Goal: Task Accomplishment & Management: Use online tool/utility

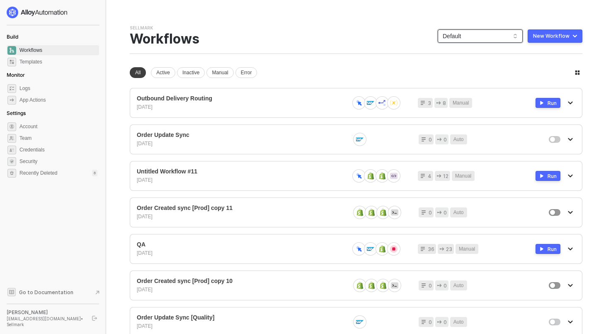
click at [486, 36] on span "Default" at bounding box center [479, 36] width 75 height 12
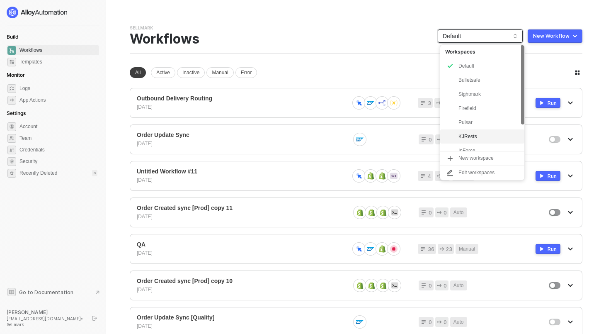
click at [484, 136] on div "KJRests" at bounding box center [488, 136] width 61 height 10
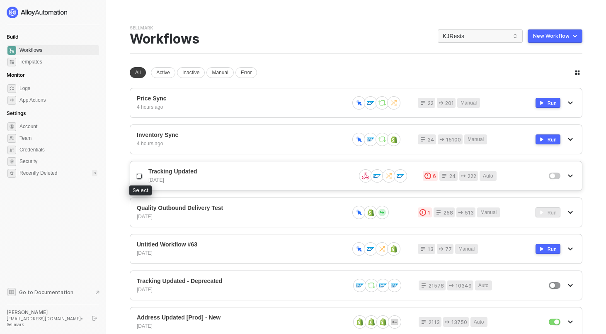
click at [140, 179] on label at bounding box center [140, 176] width 7 height 8
click at [140, 179] on input "checkbox" at bounding box center [139, 176] width 5 height 5
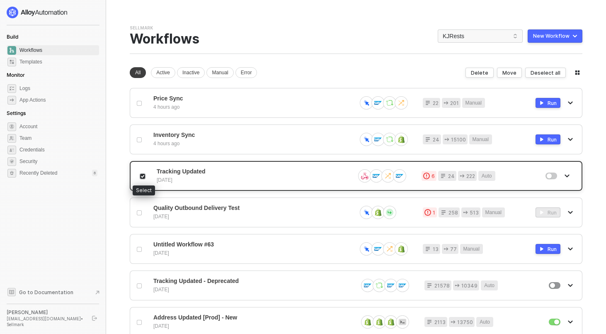
click at [143, 179] on label at bounding box center [143, 176] width 7 height 8
click at [143, 179] on input "checkbox" at bounding box center [142, 176] width 5 height 5
checkbox input "false"
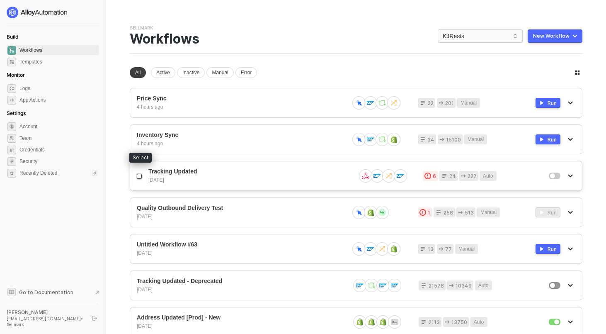
scroll to position [256, 0]
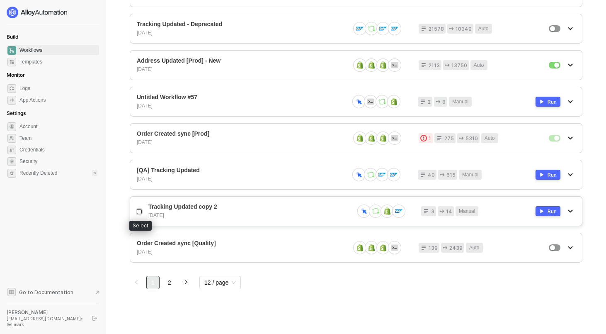
click at [139, 213] on input "checkbox" at bounding box center [139, 211] width 5 height 5
checkbox input "true"
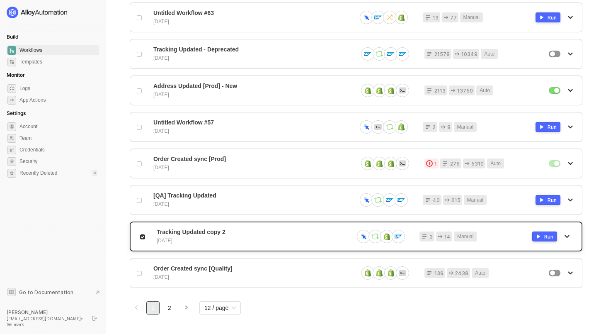
scroll to position [231, 0]
click at [141, 125] on input "checkbox" at bounding box center [139, 127] width 5 height 5
checkbox input "true"
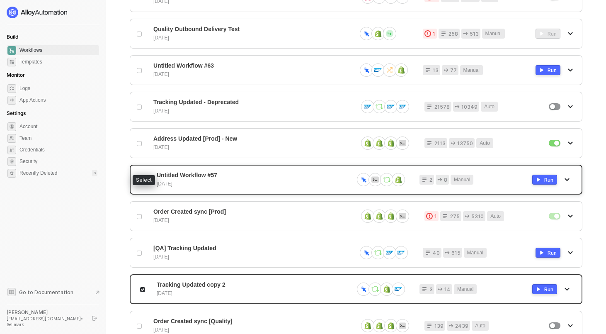
scroll to position [174, 0]
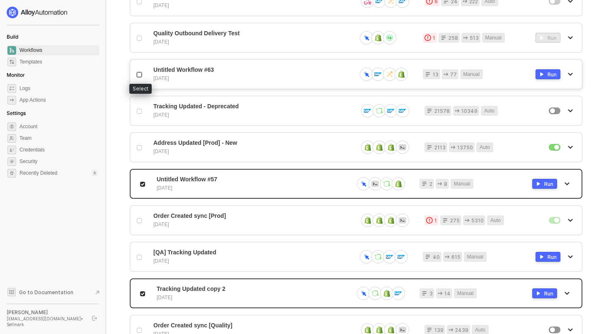
click at [141, 74] on input "checkbox" at bounding box center [139, 74] width 5 height 5
checkbox input "true"
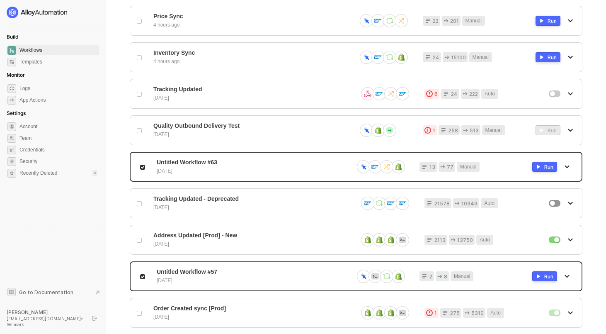
scroll to position [0, 0]
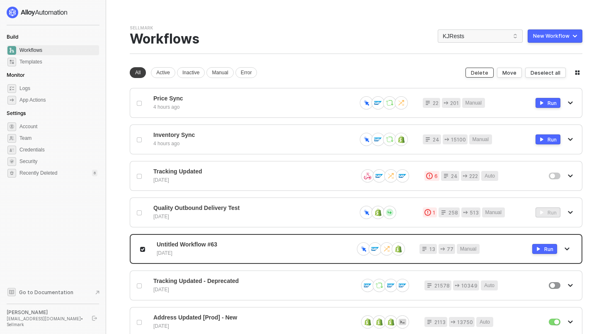
click at [484, 73] on div "Delete" at bounding box center [479, 72] width 17 height 7
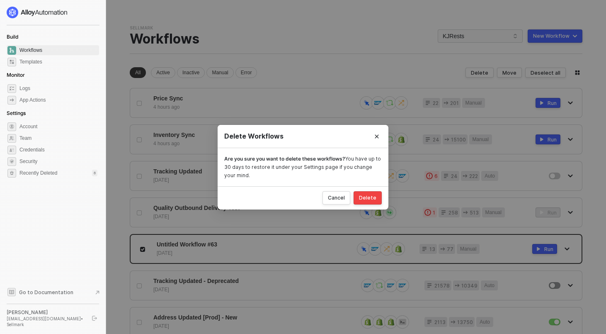
click at [360, 197] on div "Delete" at bounding box center [367, 197] width 17 height 7
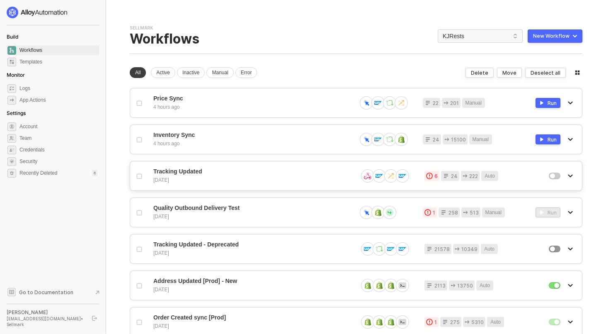
click at [268, 174] on span "Tracking Updated" at bounding box center [252, 171] width 198 height 7
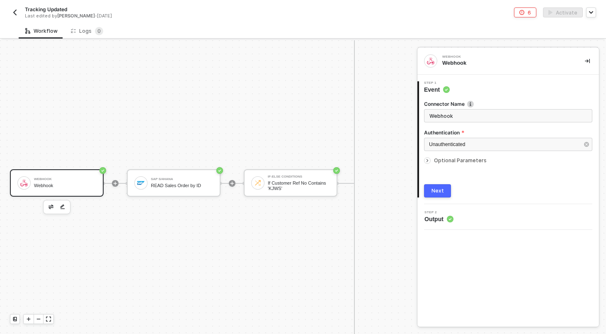
scroll to position [651, 0]
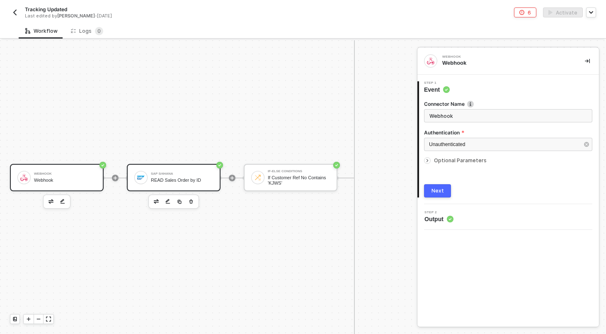
click at [193, 177] on div "READ Sales Order by ID" at bounding box center [182, 179] width 62 height 5
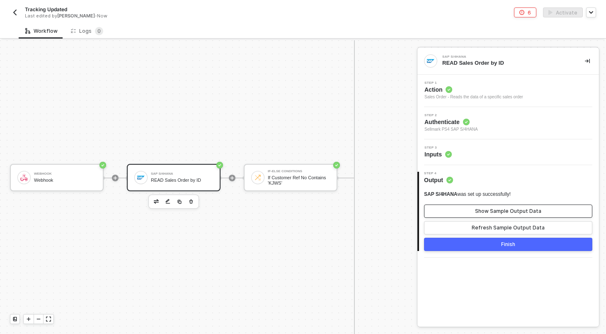
click at [459, 212] on button "Show Sample Output Data" at bounding box center [508, 210] width 168 height 13
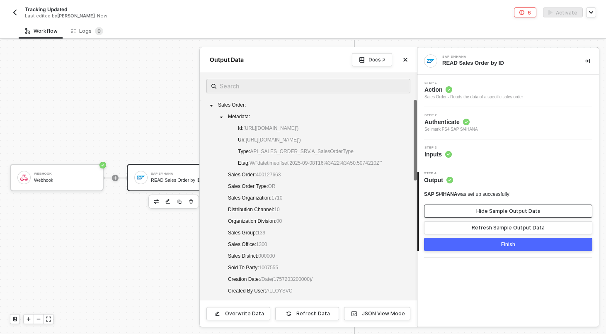
click at [459, 212] on button "Hide Sample Output Data" at bounding box center [508, 210] width 168 height 13
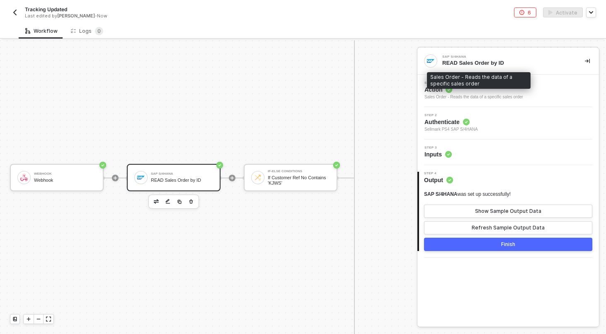
click at [469, 94] on div "Sales Order - Reads the data of a specific sales order" at bounding box center [473, 97] width 99 height 7
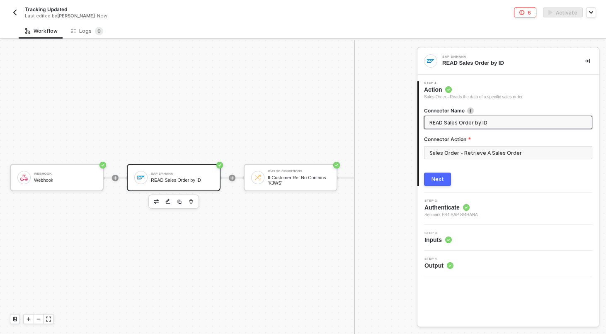
click at [450, 236] on span "Inputs" at bounding box center [437, 239] width 27 height 8
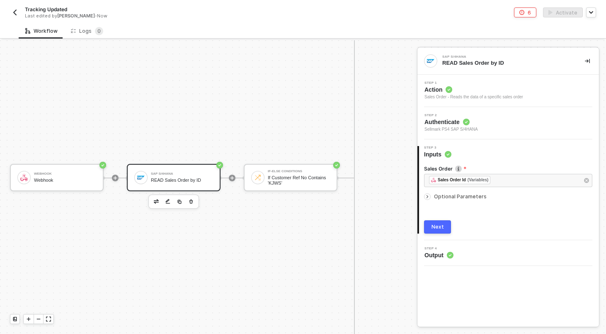
click at [206, 146] on div at bounding box center [232, 177] width 110 height 65
click at [484, 92] on span "Action" at bounding box center [473, 89] width 99 height 8
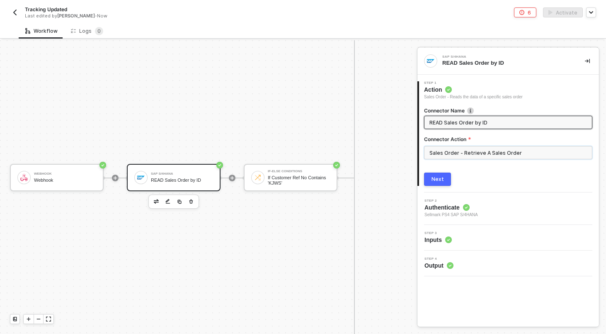
click at [492, 153] on input "Sales Order - Retrieve A Sales Order" at bounding box center [508, 152] width 168 height 13
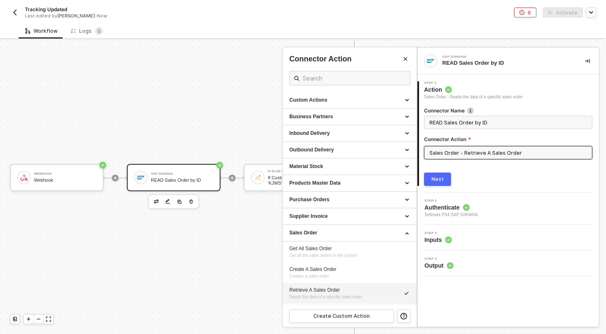
click at [436, 269] on span "Output" at bounding box center [438, 265] width 29 height 8
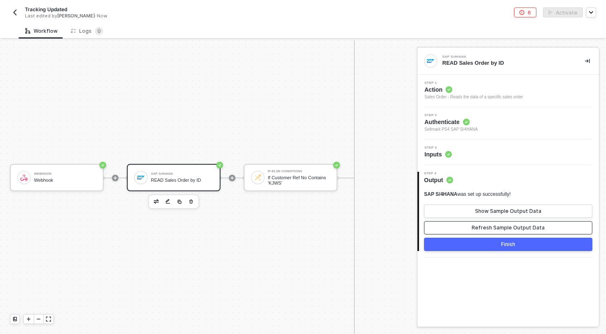
click at [483, 226] on div "Refresh Sample Output Data" at bounding box center [507, 227] width 73 height 7
click at [484, 210] on div "Show Sample Output Data" at bounding box center [508, 211] width 66 height 7
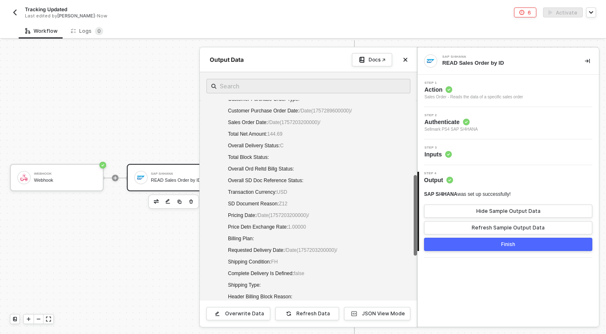
scroll to position [486, 0]
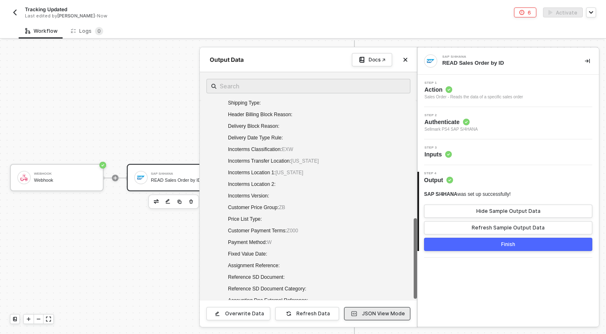
click at [370, 309] on button "JSON View Mode" at bounding box center [377, 313] width 66 height 13
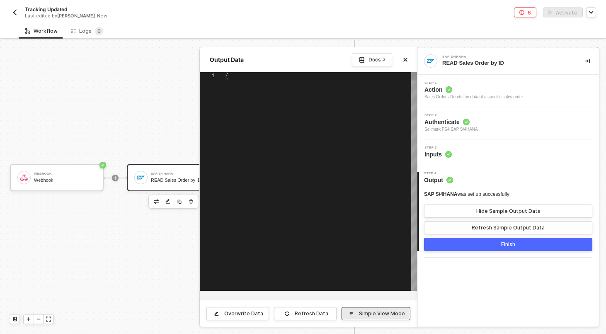
type textarea "{ "salesOrder": { "__metadata": { "id": "https://sellmarksap.sc1.hec.ondemand.c…"
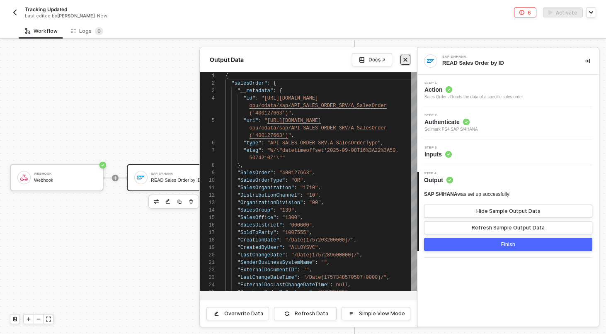
click at [408, 56] on button "Close" at bounding box center [405, 60] width 10 height 10
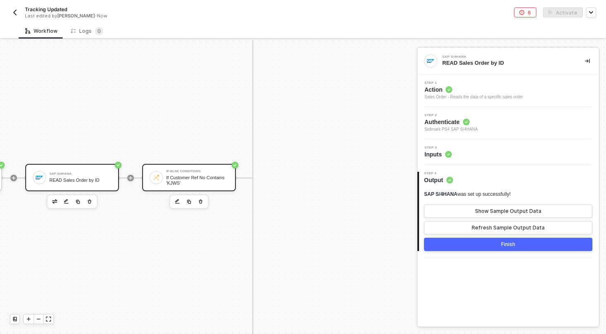
click at [195, 176] on div "If Customer Ref No Contains 'KJWS'" at bounding box center [197, 180] width 62 height 10
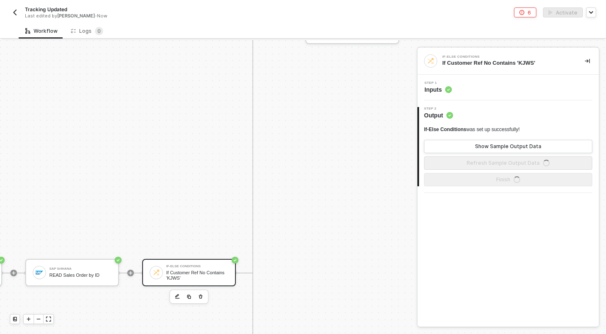
scroll to position [501, 102]
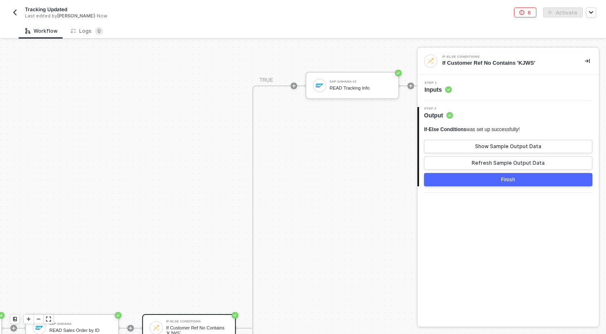
click at [477, 86] on div "Step 1 Inputs" at bounding box center [508, 87] width 179 height 12
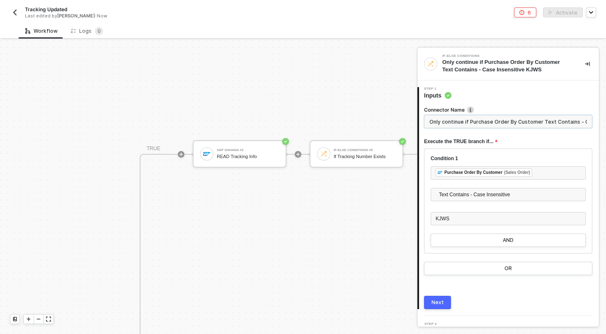
scroll to position [433, 215]
click at [228, 148] on div "SAP S/4HANA #2" at bounding box center [246, 149] width 62 height 3
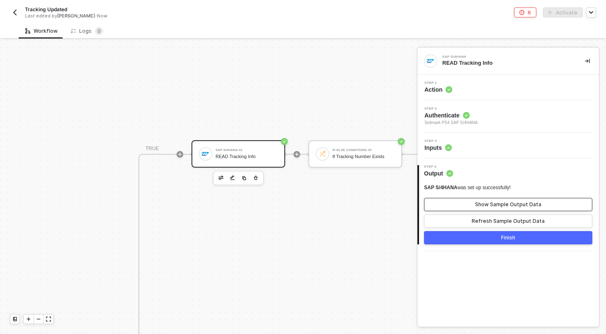
click at [482, 200] on button "Show Sample Output Data" at bounding box center [508, 204] width 168 height 13
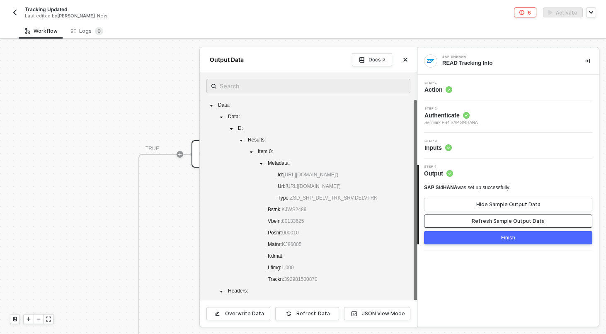
click at [479, 227] on button "Refresh Sample Output Data" at bounding box center [508, 220] width 168 height 13
click at [477, 141] on div "Step 3 Inputs" at bounding box center [508, 145] width 179 height 12
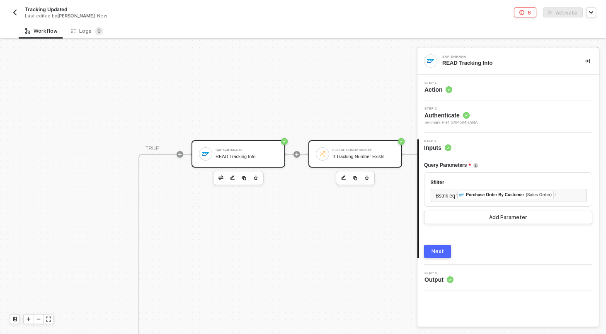
click at [346, 162] on div "If-Else Conditions #5 If Tracking Number Exists" at bounding box center [355, 153] width 94 height 27
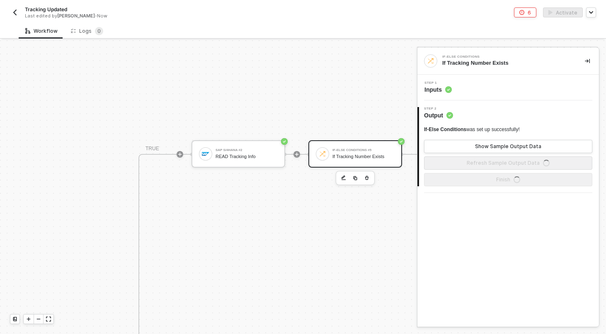
click at [512, 92] on div "Step 1 Inputs" at bounding box center [508, 87] width 179 height 12
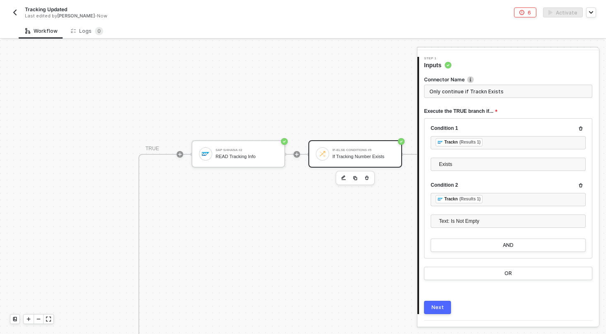
scroll to position [27, 0]
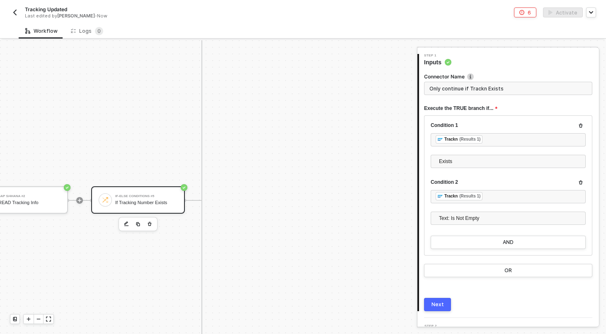
scroll to position [321, 433]
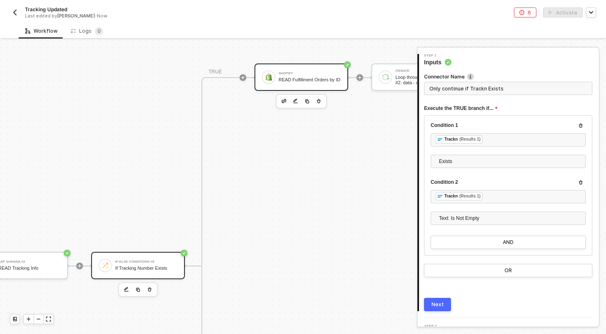
click at [307, 72] on div "Shopify READ Fulfillment Orders by ID" at bounding box center [309, 77] width 62 height 16
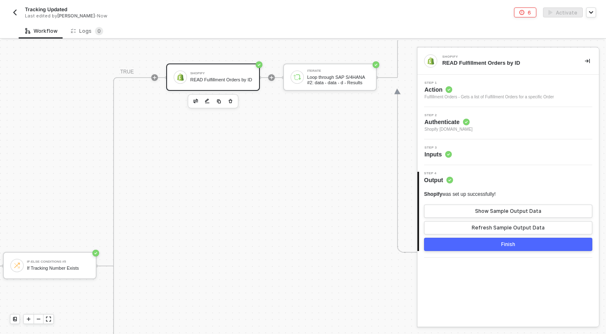
scroll to position [321, 544]
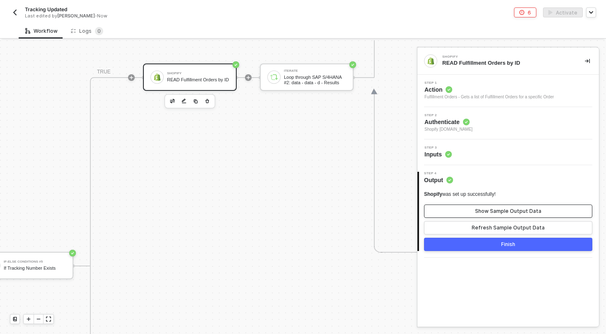
click at [478, 209] on div "Show Sample Output Data" at bounding box center [508, 211] width 66 height 7
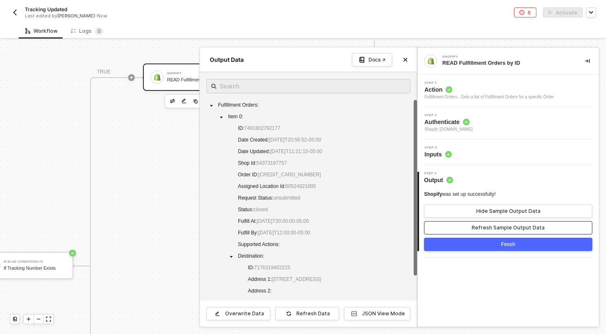
click at [476, 226] on div "Refresh Sample Output Data" at bounding box center [507, 227] width 73 height 7
click at [490, 98] on div "Fulfillment Orders - Gets a list of Fulfillment Orders for a specific Order" at bounding box center [488, 97] width 129 height 7
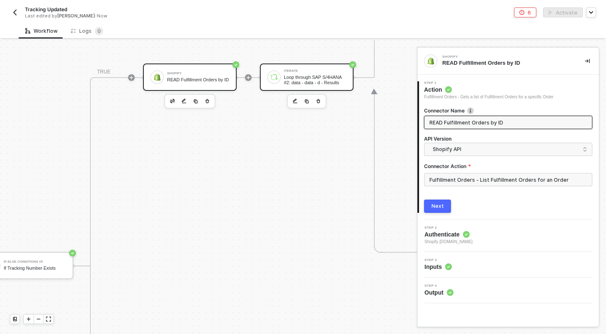
click at [309, 79] on div "Loop through SAP S/4HANA #2: data - data - d - Results" at bounding box center [315, 80] width 62 height 10
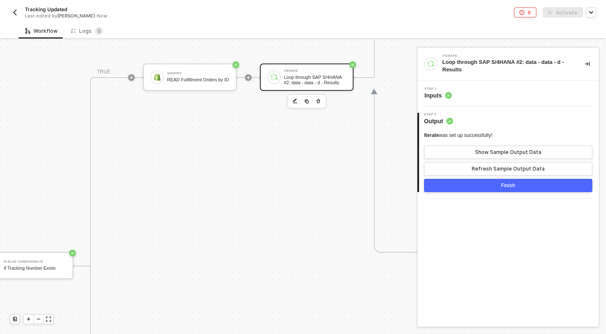
click at [467, 89] on div "Step 1 Inputs" at bounding box center [508, 93] width 179 height 12
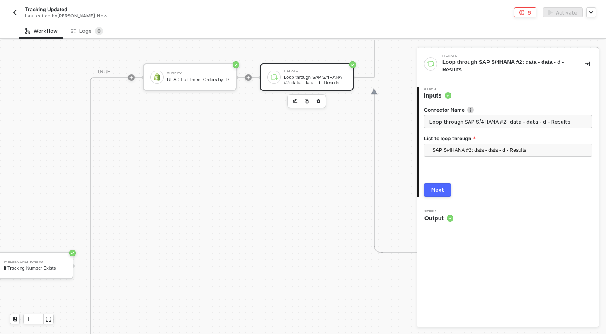
click at [461, 123] on input "Loop through SAP S/4HANA #2: data - data - d - Results" at bounding box center [508, 121] width 168 height 13
click at [433, 188] on div "Next" at bounding box center [437, 189] width 12 height 7
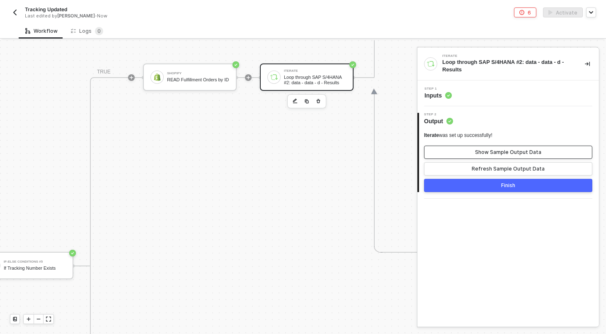
click at [490, 155] on div "Show Sample Output Data" at bounding box center [508, 152] width 66 height 7
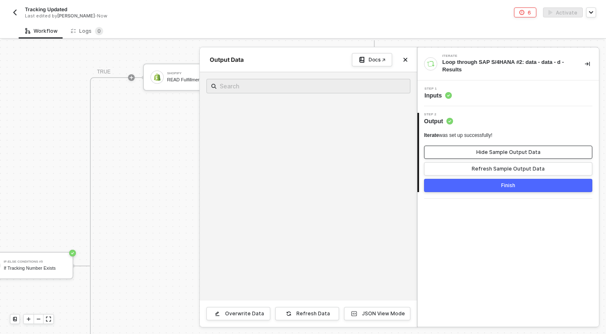
click at [490, 155] on div "Hide Sample Output Data" at bounding box center [508, 152] width 64 height 7
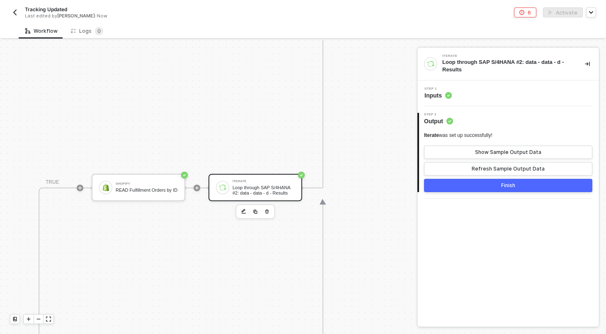
scroll to position [211, 590]
click at [203, 184] on div at bounding box center [202, 187] width 110 height 65
click at [203, 187] on icon "icon-play" at bounding box center [203, 188] width 4 height 4
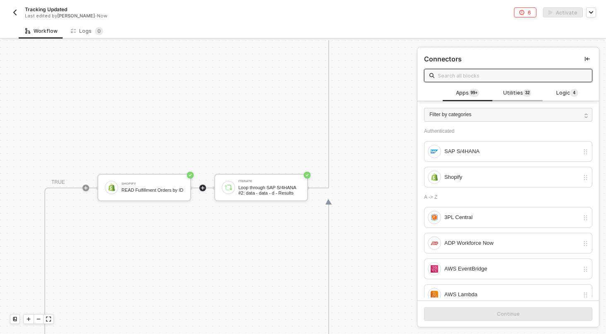
click at [518, 88] on div "Utilities 3 2" at bounding box center [517, 93] width 50 height 16
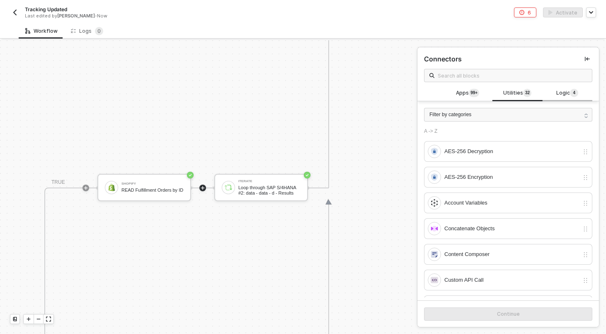
click at [570, 94] on sup "4" at bounding box center [574, 93] width 8 height 8
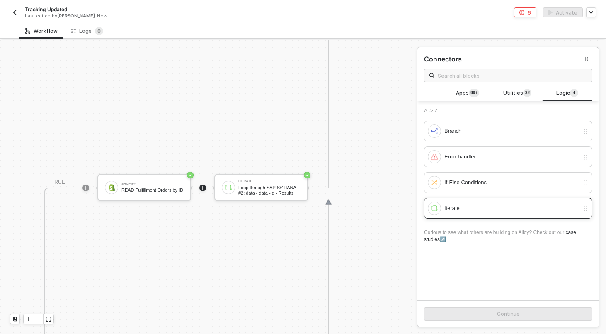
click at [467, 211] on div "Iterate" at bounding box center [511, 207] width 135 height 9
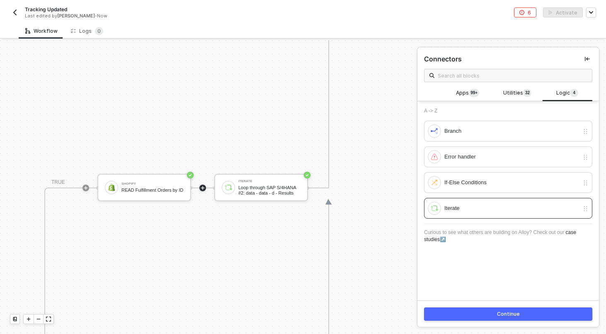
click at [471, 315] on button "Continue" at bounding box center [508, 313] width 168 height 13
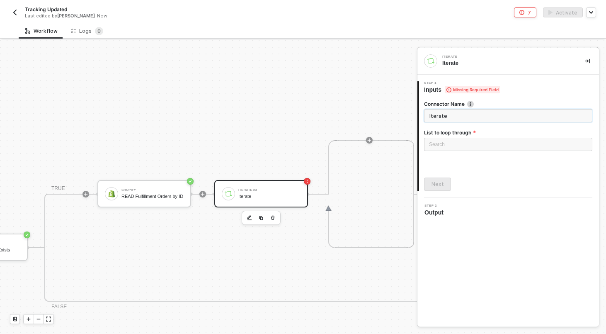
scroll to position [591, 757]
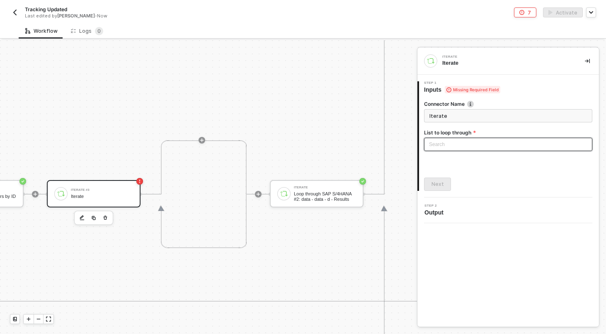
click at [503, 142] on div "Search" at bounding box center [508, 144] width 168 height 13
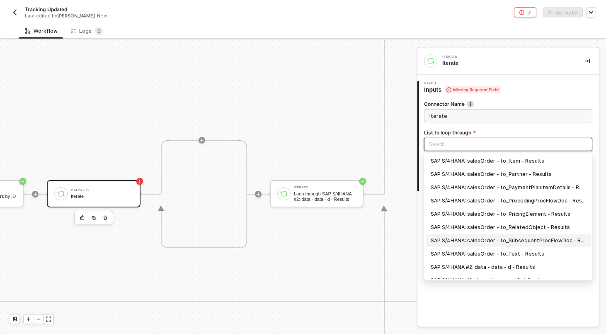
scroll to position [22, 0]
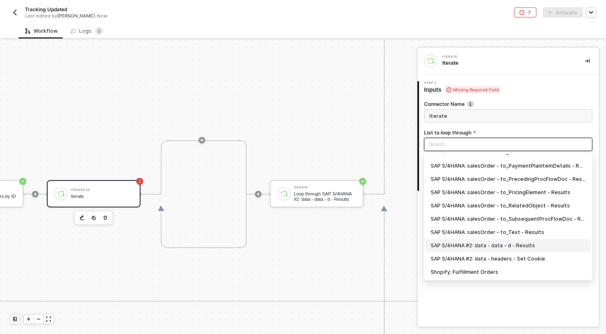
click at [476, 247] on div "SAP S/4HANA #2: data - data - d - Results" at bounding box center [507, 245] width 155 height 9
type input "Loop through SAP S/4HANA #2: data - data - d - Results"
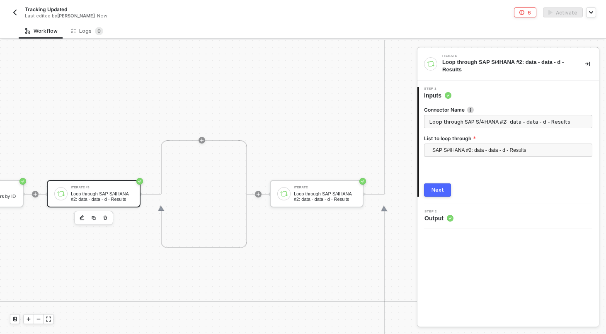
click at [436, 186] on button "Next" at bounding box center [437, 189] width 27 height 13
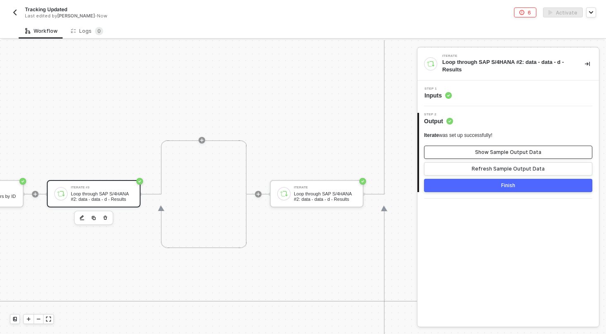
click at [498, 151] on div "Show Sample Output Data" at bounding box center [508, 152] width 66 height 7
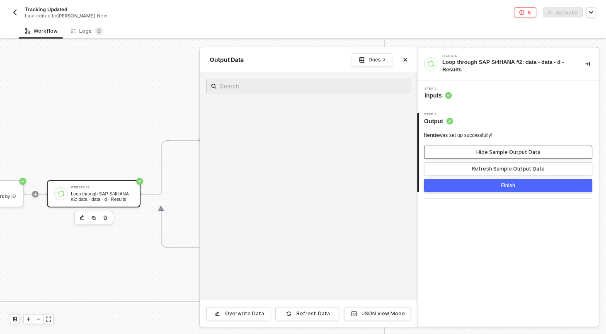
click at [498, 151] on div "Hide Sample Output Data" at bounding box center [508, 152] width 64 height 7
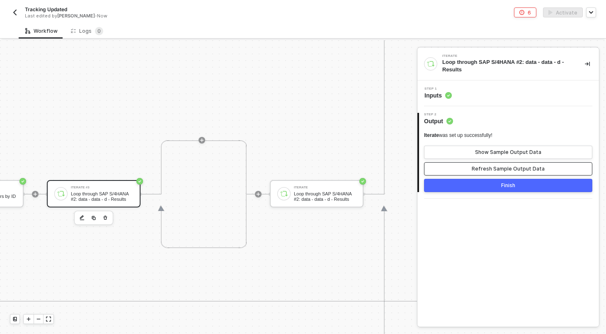
click at [495, 168] on div "Refresh Sample Output Data" at bounding box center [507, 168] width 73 height 7
click at [105, 220] on icon "button" at bounding box center [105, 217] width 5 height 7
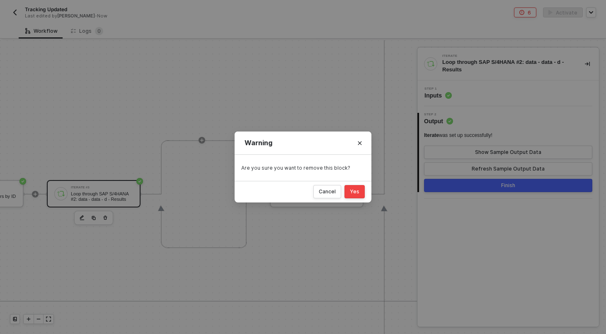
click at [364, 193] on button "Yes" at bounding box center [354, 191] width 20 height 13
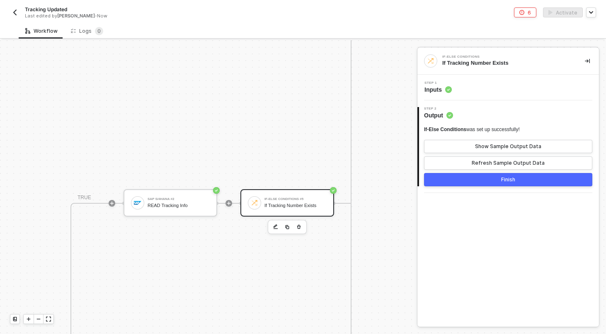
scroll to position [384, 304]
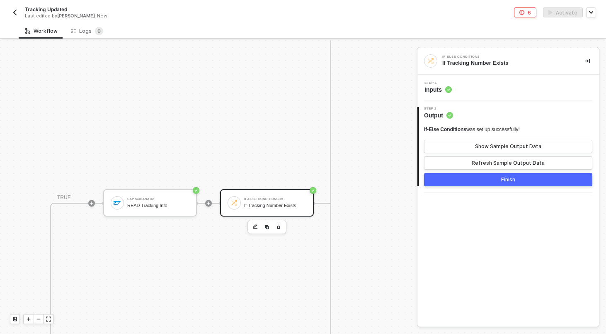
click at [285, 204] on div "If Tracking Number Exists" at bounding box center [275, 205] width 62 height 5
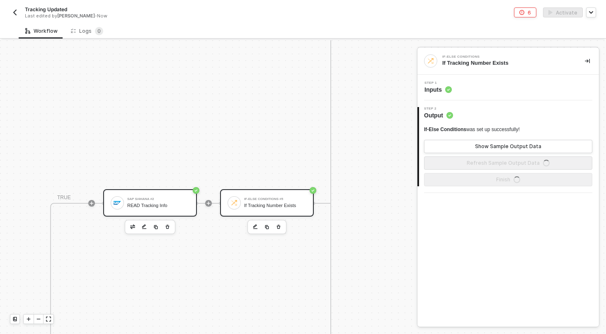
click at [142, 198] on div "SAP S/4HANA #2" at bounding box center [158, 198] width 62 height 3
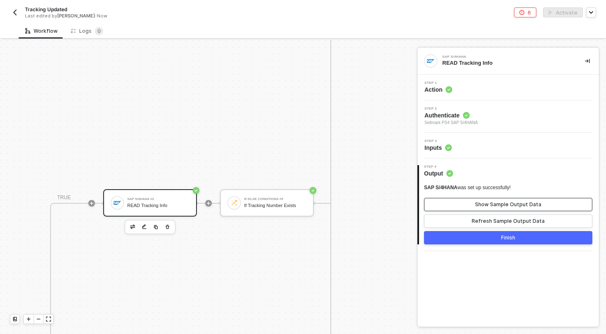
click at [486, 203] on div "Show Sample Output Data" at bounding box center [508, 204] width 66 height 7
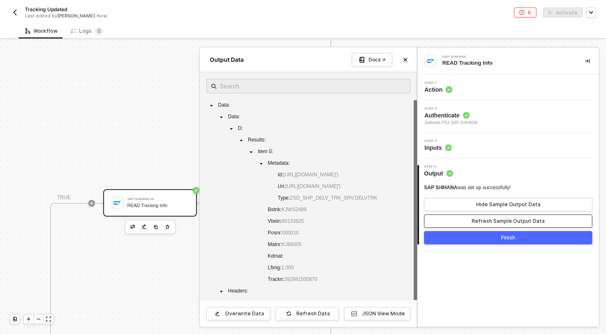
click at [487, 218] on div "Refresh Sample Output Data" at bounding box center [507, 221] width 73 height 7
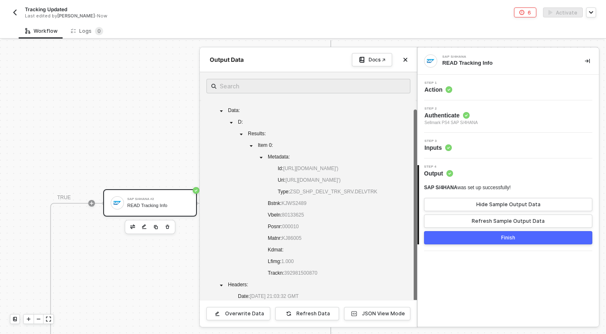
scroll to position [13, 0]
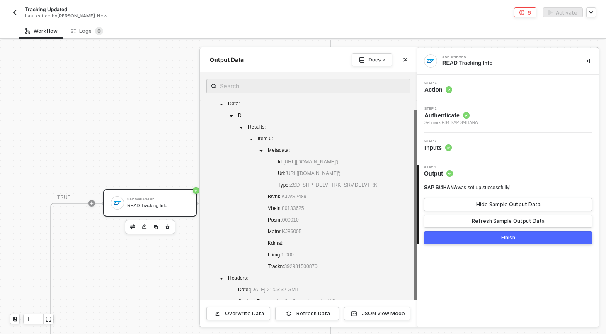
click at [147, 264] on div at bounding box center [303, 186] width 606 height 293
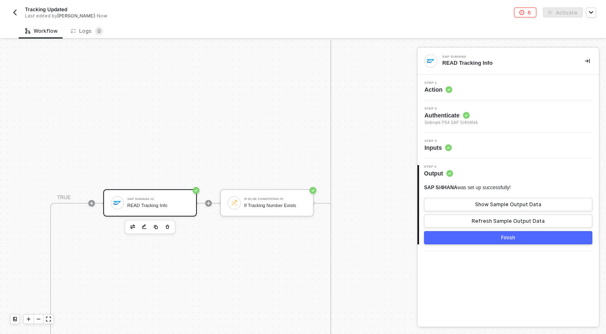
click at [174, 208] on div "SAP S/4HANA #2 READ Tracking Info" at bounding box center [158, 203] width 62 height 16
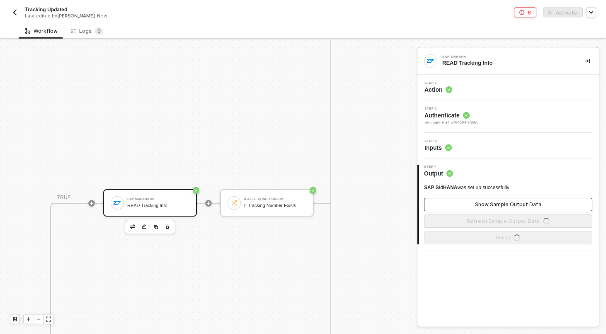
click at [529, 204] on div "Show Sample Output Data" at bounding box center [508, 204] width 66 height 7
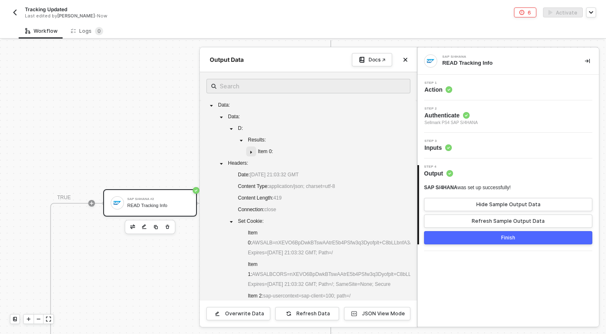
click at [250, 153] on icon "caret-down" at bounding box center [251, 151] width 2 height 3
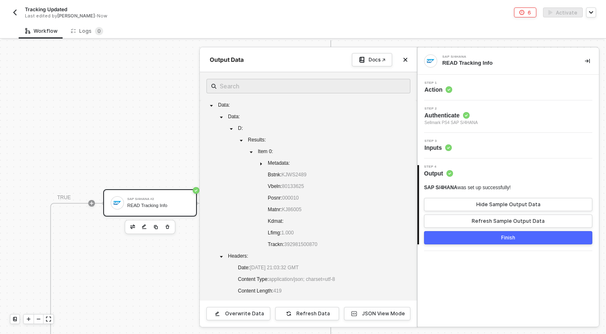
click at [192, 124] on div at bounding box center [303, 186] width 606 height 293
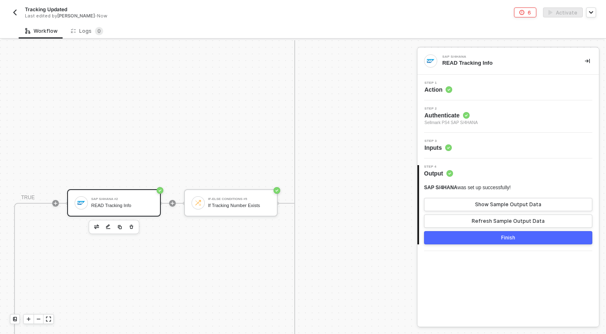
scroll to position [384, 341]
click at [220, 195] on div "If-Else Conditions #5 If Tracking Number Exists" at bounding box center [238, 203] width 62 height 16
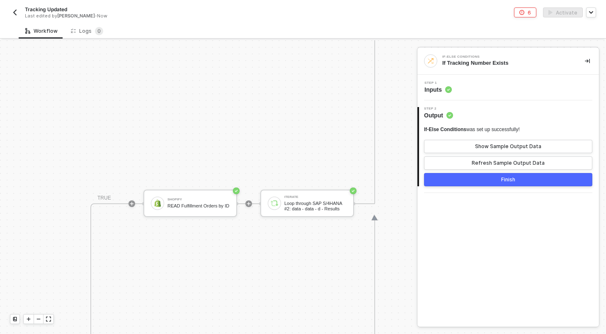
scroll to position [195, 546]
click at [314, 203] on div "Loop through SAP S/4HANA #2: data - data - d - Results" at bounding box center [313, 206] width 62 height 10
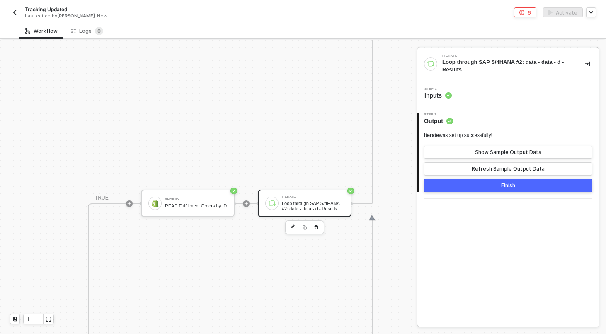
click at [476, 92] on div "Step 1 Inputs" at bounding box center [508, 93] width 179 height 12
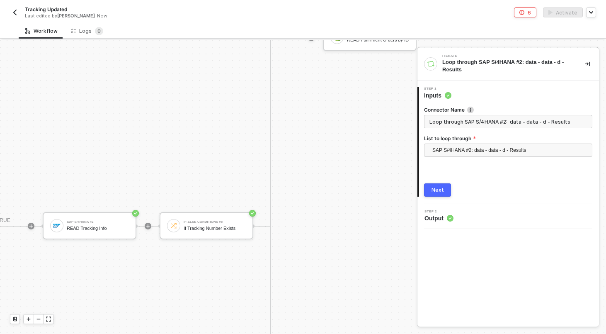
scroll to position [361, 336]
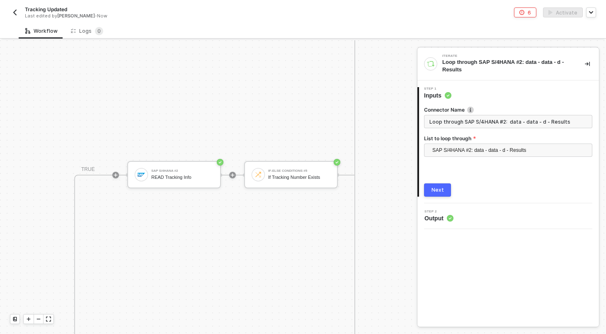
scroll to position [420, 280]
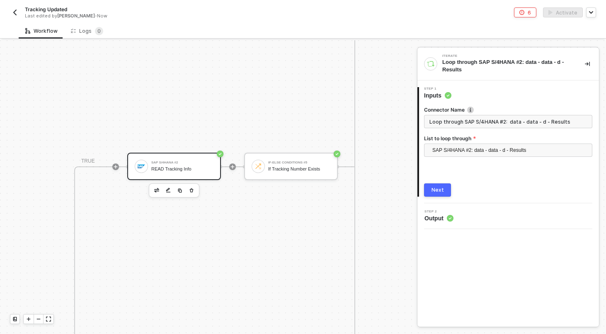
click at [167, 162] on div "SAP S/4HANA #2" at bounding box center [182, 162] width 62 height 3
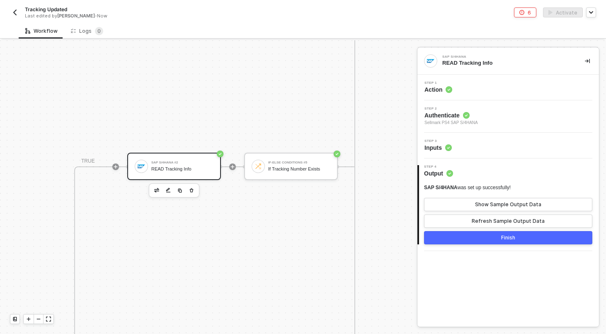
click at [475, 89] on div "Step 1 Action" at bounding box center [508, 87] width 179 height 12
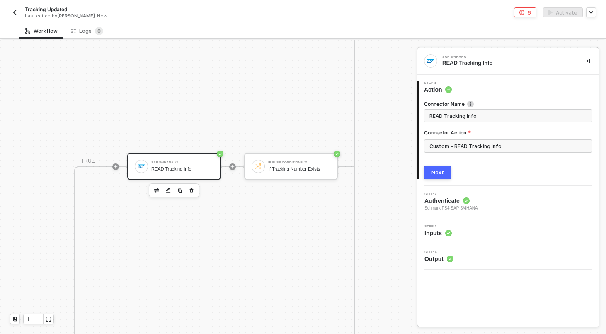
click at [464, 223] on div "3 Step 3 Inputs" at bounding box center [507, 231] width 181 height 26
click at [464, 232] on div "Step 3 Inputs" at bounding box center [508, 231] width 179 height 12
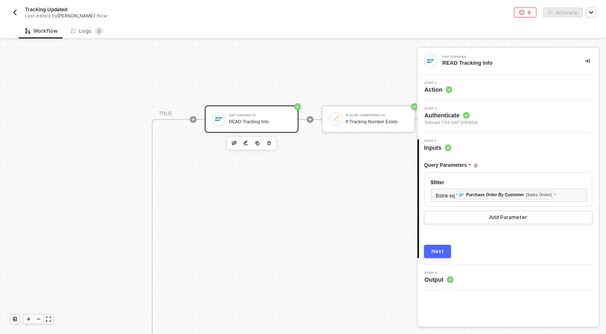
scroll to position [465, 202]
click at [430, 245] on button "Next" at bounding box center [437, 250] width 27 height 13
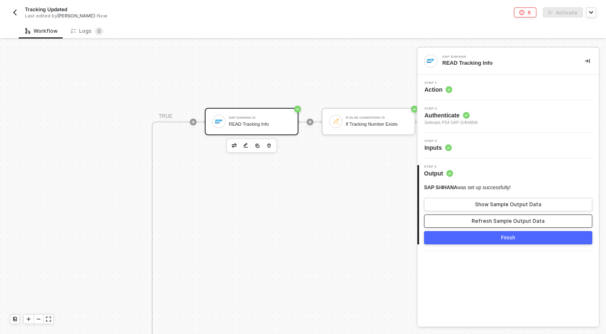
click at [515, 216] on button "Refresh Sample Output Data" at bounding box center [508, 220] width 168 height 13
click at [516, 209] on button "Show Sample Output Data" at bounding box center [508, 204] width 168 height 13
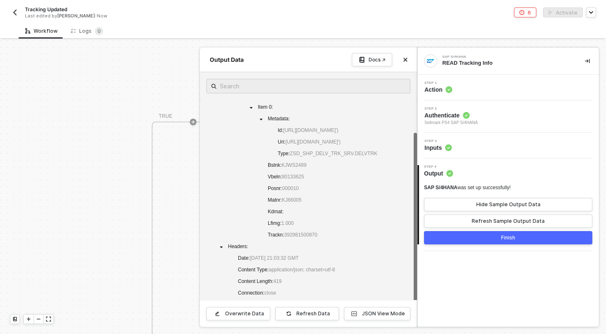
scroll to position [42, 0]
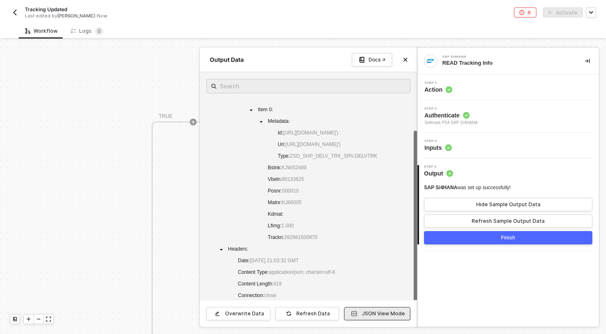
click at [359, 309] on button "JSON View Mode" at bounding box center [377, 313] width 66 height 13
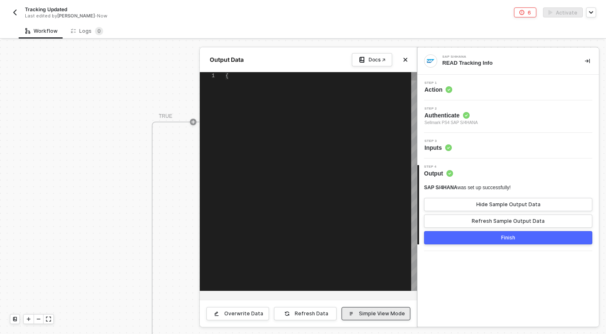
type textarea "{ "data": { "data": { "d": { "results": [ { "__metadata": { "id": "https://sell…"
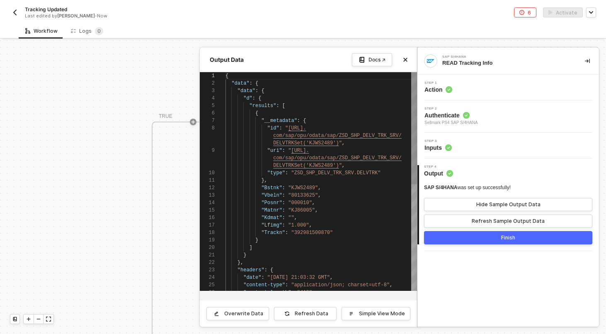
click at [256, 110] on span "{" at bounding box center [256, 113] width 3 height 6
click at [261, 107] on div "1 2 3 4 5 6 7 8 9 10 11 12 13 14 15 16 17 18 19 20 21 22 23 24 25 26 { "data" :…" at bounding box center [308, 181] width 217 height 218
drag, startPoint x: 407, startPoint y: 57, endPoint x: 254, endPoint y: 107, distance: 160.6
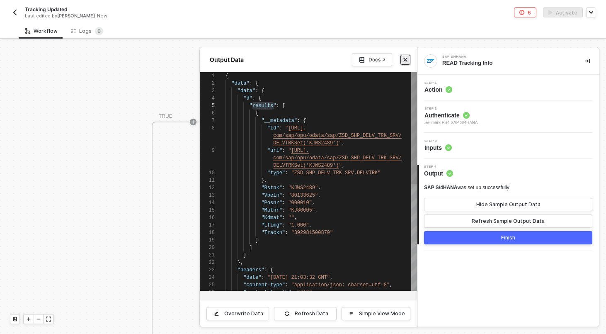
click at [254, 107] on div "Output Data Docs ↗ 1 2 3 4 5 6 7 8 9 10 11 12 13 14 15 16 17 18 19 20 21 22 23 …" at bounding box center [308, 186] width 217 height 279
click at [408, 63] on button "Close" at bounding box center [405, 60] width 10 height 10
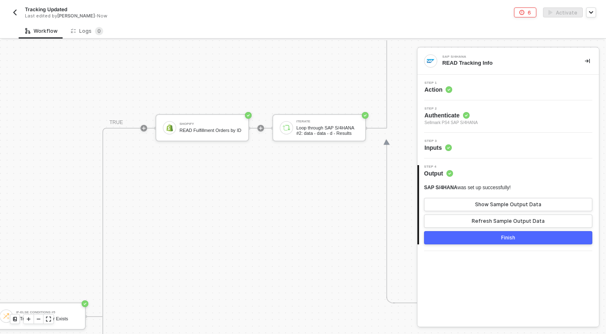
scroll to position [271, 635]
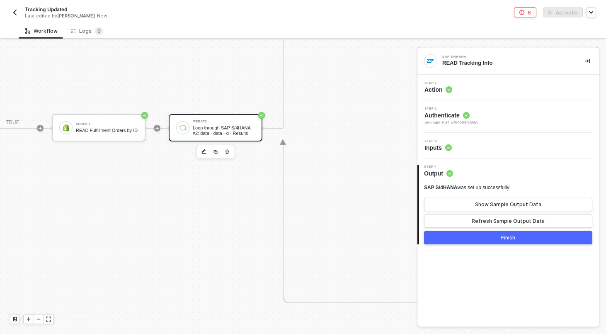
click at [230, 120] on div "Iterate" at bounding box center [224, 121] width 62 height 3
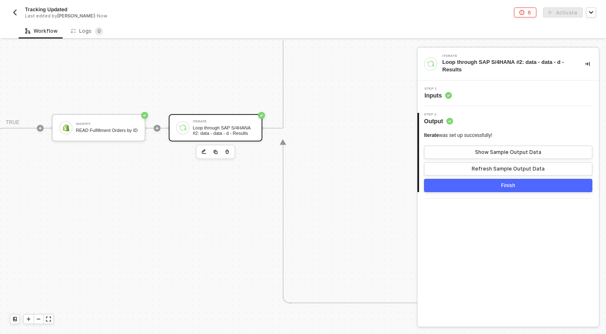
click at [503, 92] on div "Step 1 Inputs" at bounding box center [508, 93] width 179 height 12
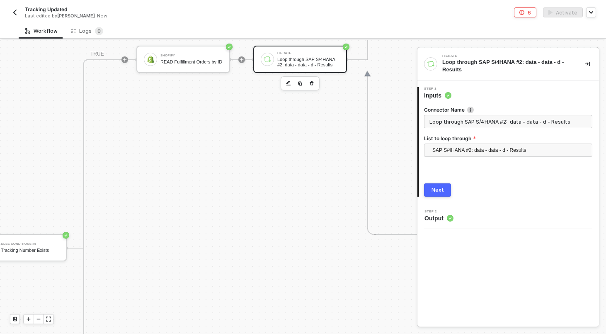
scroll to position [339, 567]
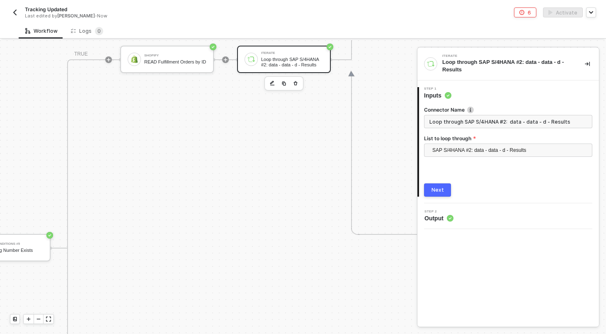
click at [435, 189] on div "Next" at bounding box center [437, 189] width 12 height 7
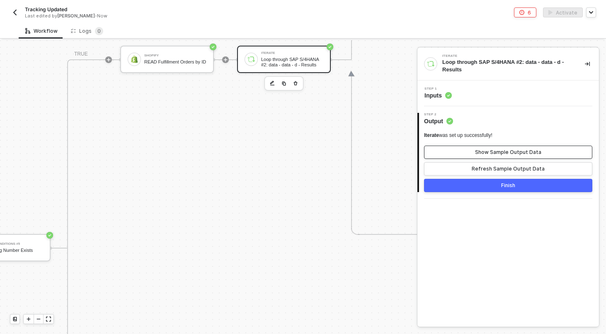
click at [505, 150] on div "Show Sample Output Data" at bounding box center [508, 152] width 66 height 7
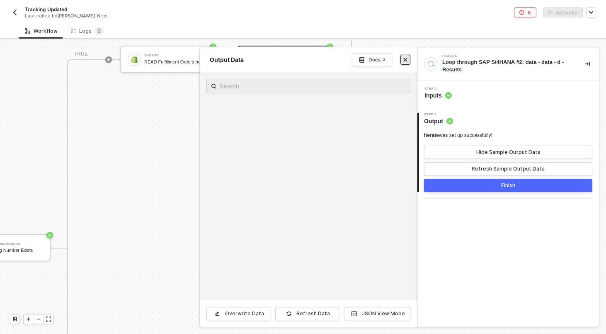
click at [406, 63] on button "Close" at bounding box center [405, 60] width 10 height 10
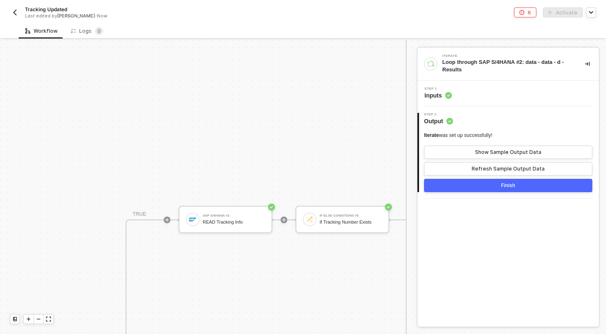
scroll to position [367, 218]
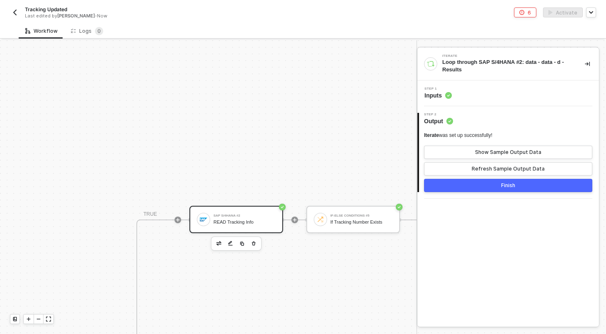
click at [221, 225] on div "SAP S/4HANA #2 READ Tracking Info" at bounding box center [244, 219] width 62 height 16
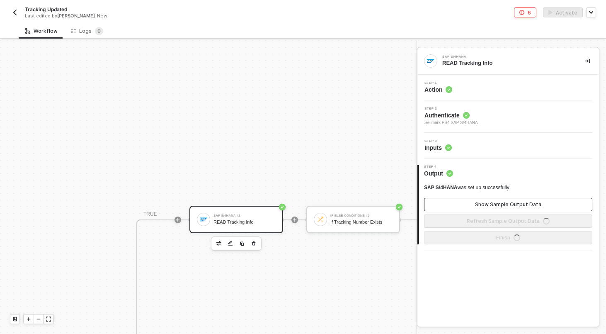
click at [509, 203] on div "Show Sample Output Data" at bounding box center [508, 204] width 66 height 7
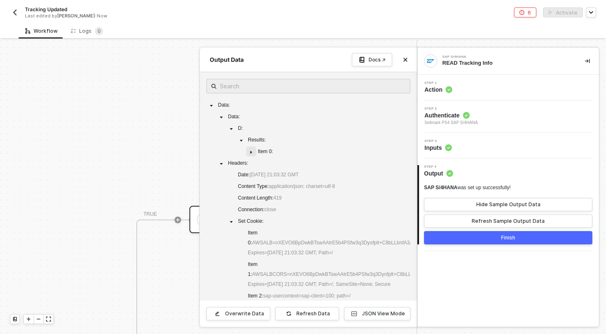
click at [252, 153] on icon "caret-down" at bounding box center [251, 152] width 4 height 4
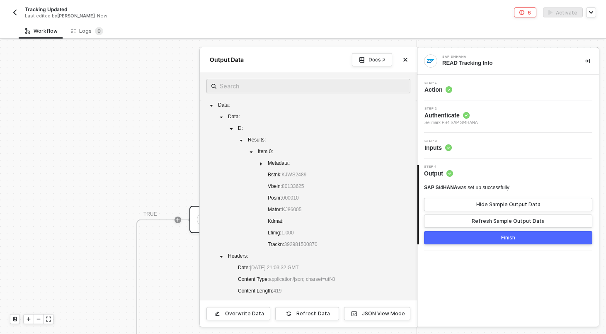
click at [160, 164] on div at bounding box center [303, 186] width 606 height 293
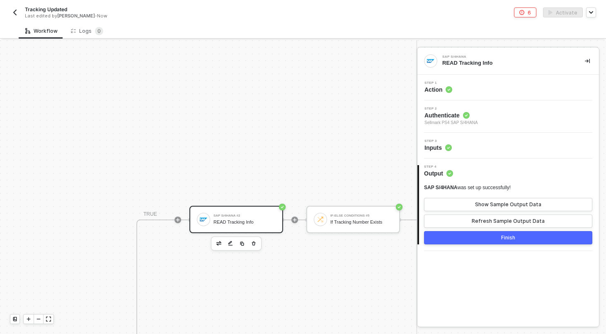
click at [18, 12] on button "button" at bounding box center [15, 12] width 10 height 10
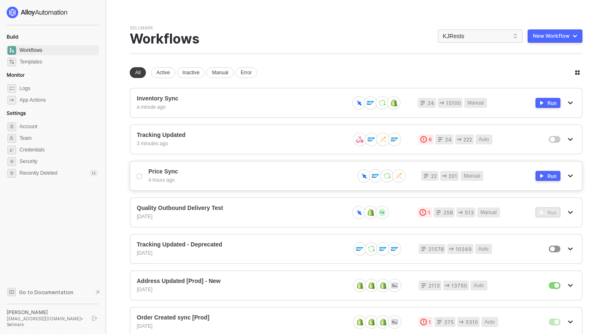
click at [572, 176] on icon "icon-arrow-down" at bounding box center [570, 175] width 5 height 5
click at [532, 212] on div "Duplicate" at bounding box center [540, 209] width 51 height 8
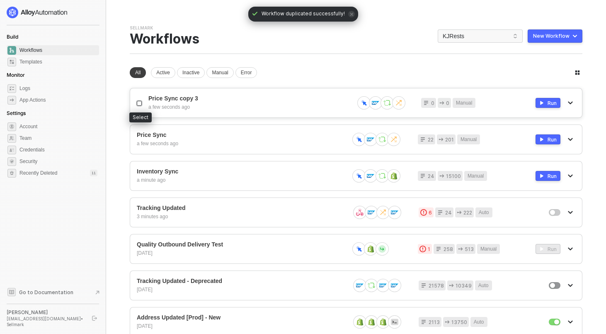
click at [140, 104] on input "checkbox" at bounding box center [139, 103] width 5 height 5
checkbox input "true"
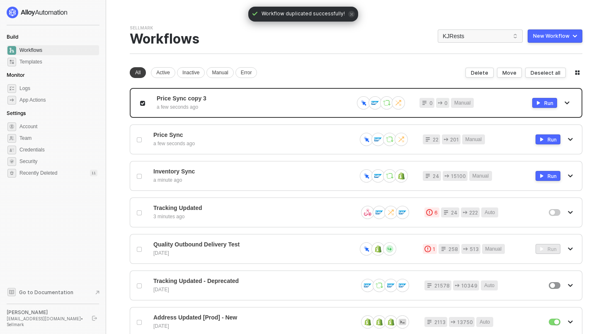
click at [512, 70] on div "Move" at bounding box center [509, 72] width 14 height 7
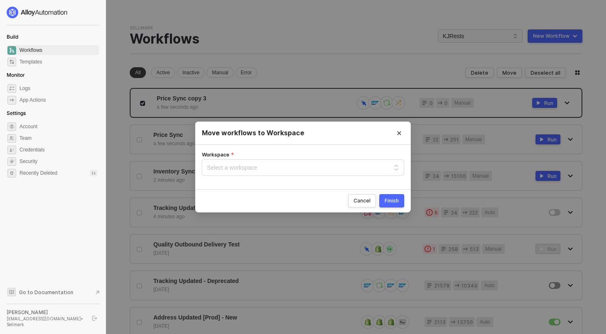
click at [251, 178] on form "Workspace Select a workspace" at bounding box center [303, 166] width 202 height 31
click at [251, 171] on input "Workspace" at bounding box center [303, 166] width 192 height 12
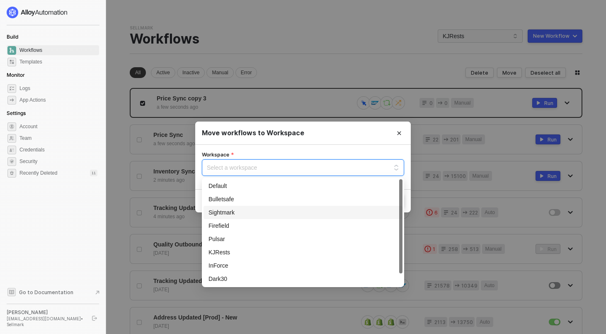
click at [247, 208] on div "Sightmark" at bounding box center [302, 212] width 189 height 9
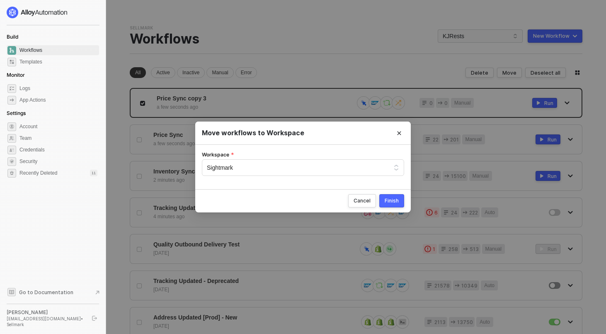
click at [394, 204] on div "Finish" at bounding box center [391, 200] width 14 height 7
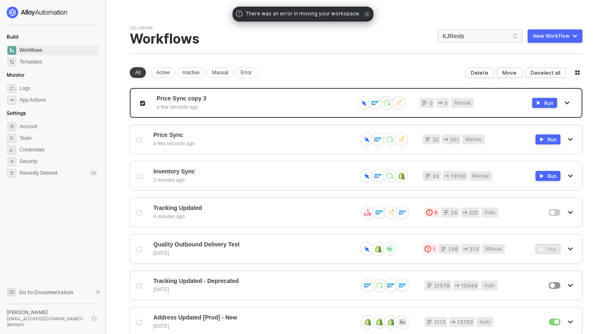
click at [281, 55] on div "Sellmark Team Settings → Workflows KJRests New Workflow New workspace New works…" at bounding box center [356, 285] width 452 height 520
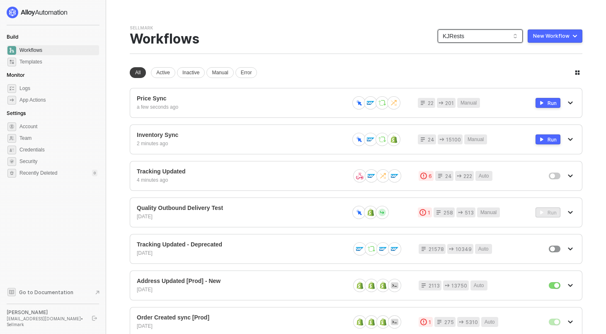
click at [464, 36] on span "KJRests" at bounding box center [479, 36] width 75 height 12
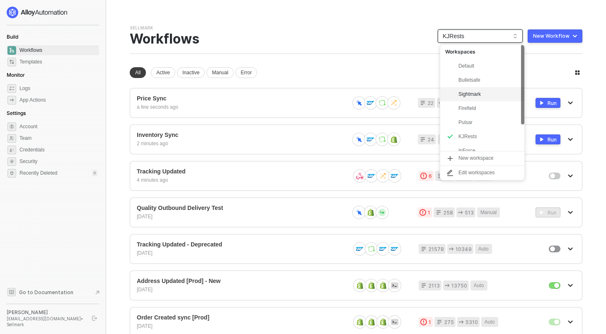
click at [471, 90] on div "Sightmark" at bounding box center [488, 94] width 61 height 10
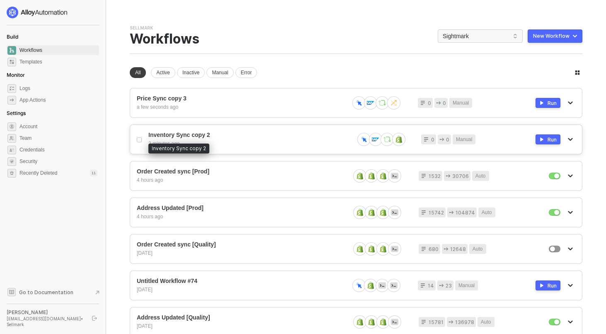
click at [202, 138] on div "Inventory Sync copy 2 2 minutes ago" at bounding box center [247, 139] width 199 height 16
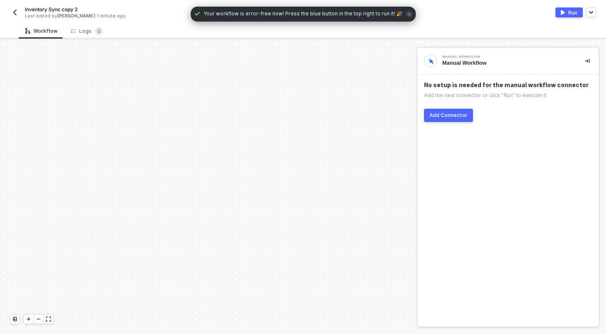
scroll to position [239, 0]
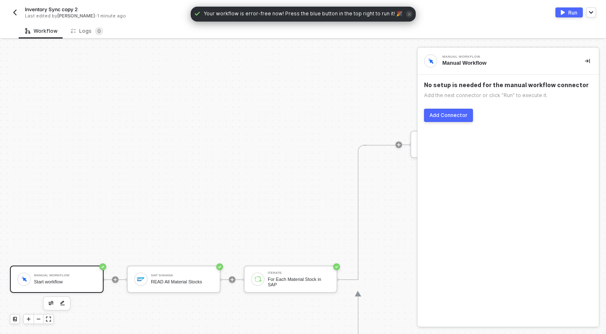
click at [70, 12] on span "Inventory Sync copy 2" at bounding box center [51, 9] width 53 height 7
click at [66, 10] on input "Inventory Sync copy 2" at bounding box center [95, 10] width 141 height 10
type input "Inventory Sync"
click button "Save" at bounding box center [178, 10] width 20 height 10
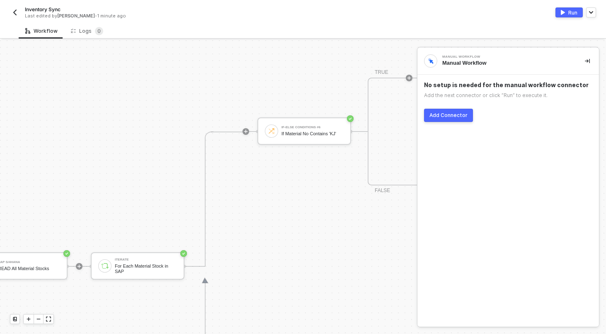
scroll to position [243, 153]
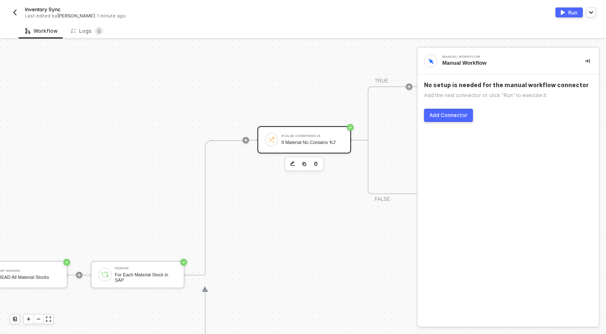
click at [297, 142] on div "If Material No Contains 'KJ'" at bounding box center [312, 142] width 62 height 5
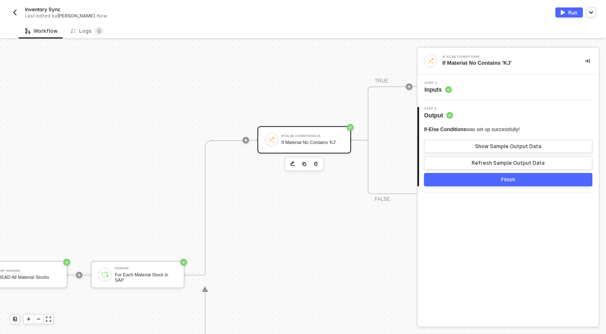
click at [496, 89] on div "Step 1 Inputs" at bounding box center [508, 87] width 179 height 12
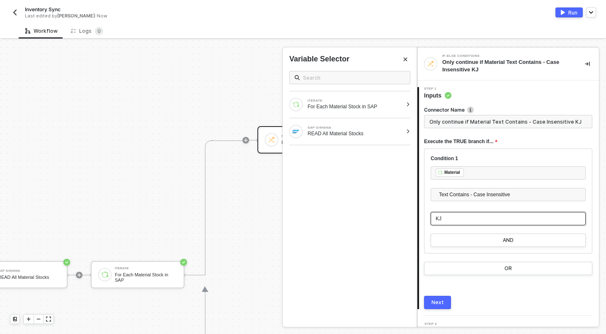
click at [455, 220] on div "KJ" at bounding box center [507, 219] width 145 height 8
type input "Only continue if Material Text Contains - Case Insensitive SM"
click at [433, 299] on div "Next" at bounding box center [437, 302] width 12 height 7
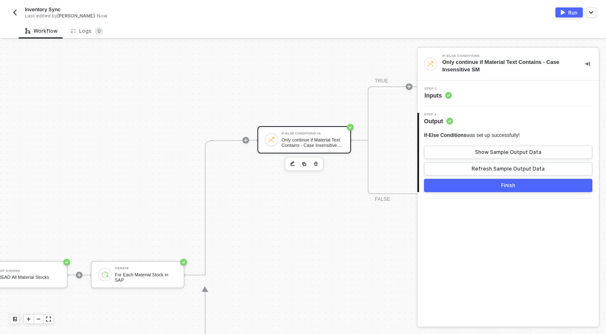
click at [459, 95] on div "Step 1 Inputs" at bounding box center [508, 93] width 179 height 12
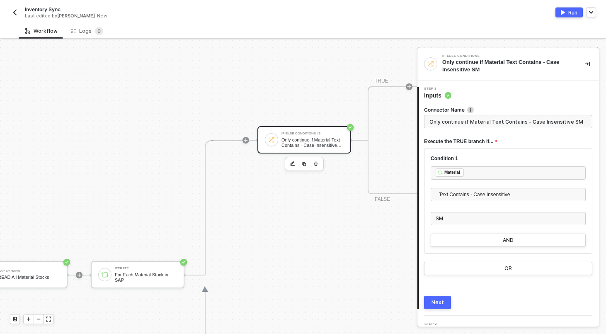
click at [463, 129] on form "Connector Name Only continue if Material Text Contains - Case Insensitive SM Ex…" at bounding box center [508, 190] width 168 height 169
click at [465, 126] on input "Only continue if Material Text Contains - Case Insensitive SM" at bounding box center [508, 121] width 168 height 13
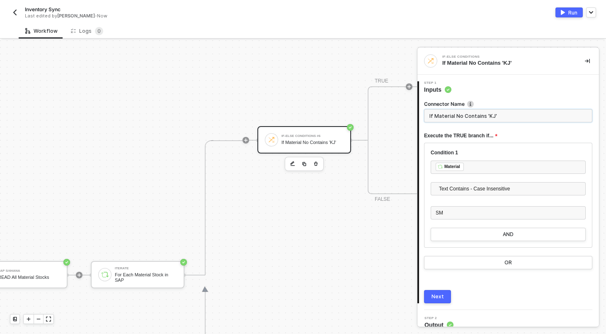
type input "If Material No Contains 'KJ'"
click at [435, 297] on div "Next" at bounding box center [437, 296] width 12 height 7
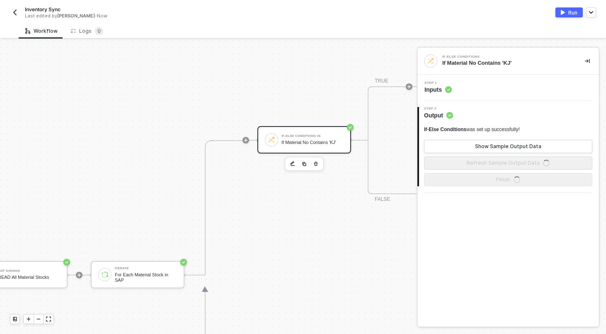
click at [478, 80] on div "Step 1 Inputs" at bounding box center [507, 88] width 181 height 26
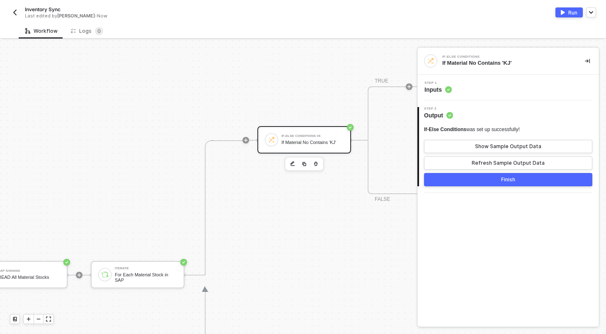
click at [478, 86] on div "Step 1 Inputs" at bounding box center [508, 87] width 179 height 12
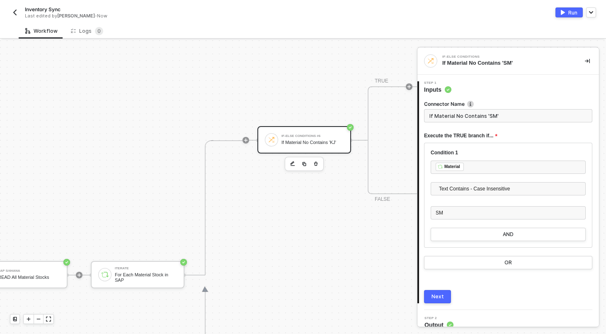
type input "If Material No Contains 'SM'"
click at [439, 297] on div "Next" at bounding box center [437, 296] width 12 height 7
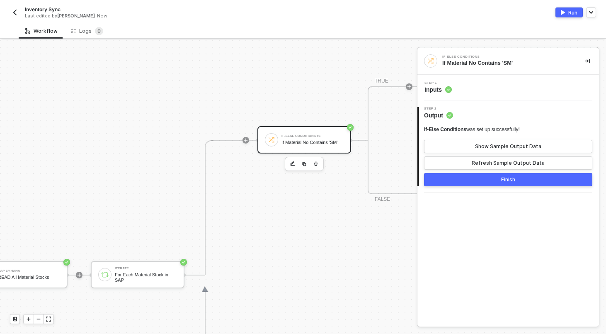
click at [459, 182] on button "Finish" at bounding box center [508, 179] width 168 height 13
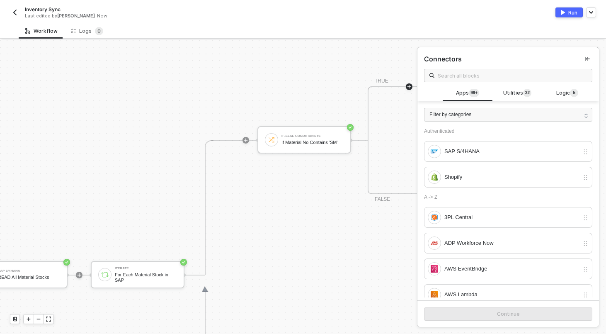
click at [233, 72] on div "Manual Workflow Start workflow SAP S/4HANA READ All Material Stocks Iterate For…" at bounding box center [526, 274] width 1358 height 955
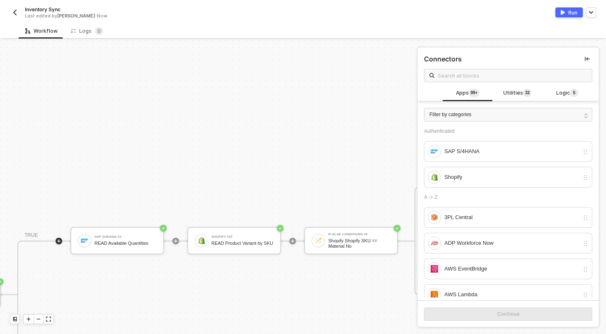
scroll to position [89, 538]
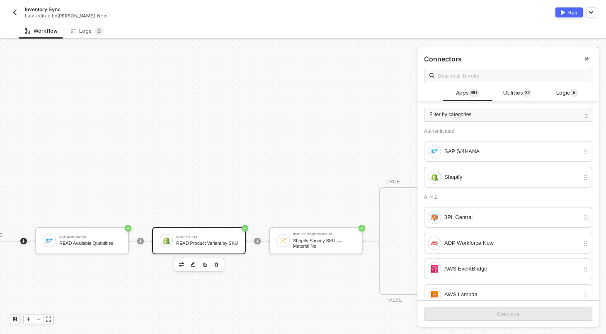
click at [204, 229] on div "Shopify #15 READ Product Variant by SKU" at bounding box center [199, 240] width 94 height 27
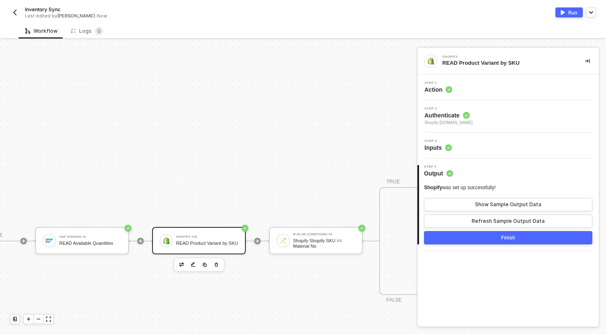
click at [516, 111] on div "Step 2 Authenticate Shopify [DOMAIN_NAME]" at bounding box center [508, 116] width 179 height 19
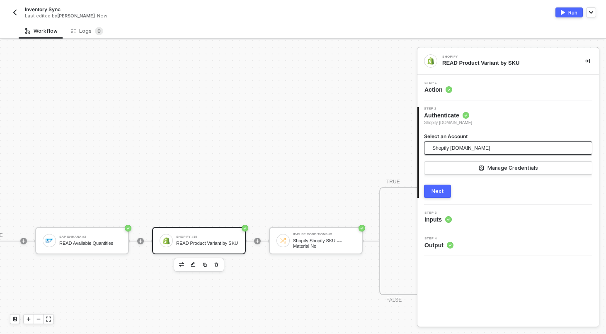
click at [474, 142] on span "Shopify [DOMAIN_NAME]" at bounding box center [461, 148] width 58 height 12
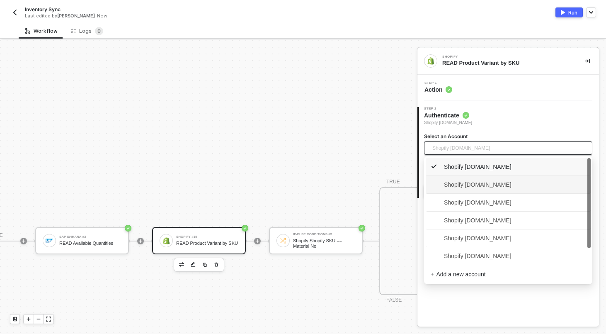
click at [475, 179] on span "Shopify [DOMAIN_NAME]" at bounding box center [507, 184] width 155 height 13
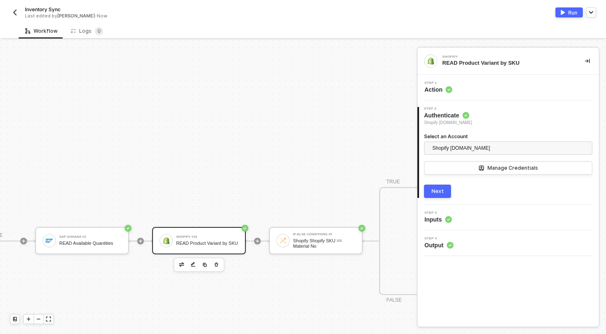
click at [428, 188] on button "Next" at bounding box center [437, 190] width 27 height 13
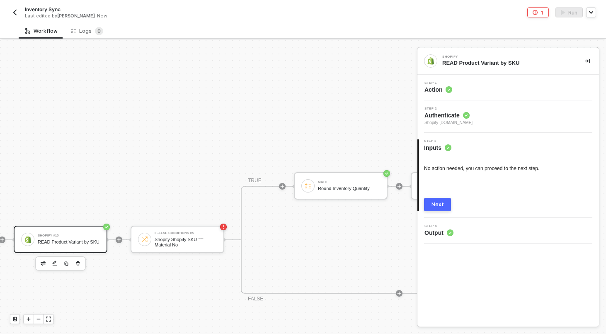
scroll to position [90, 669]
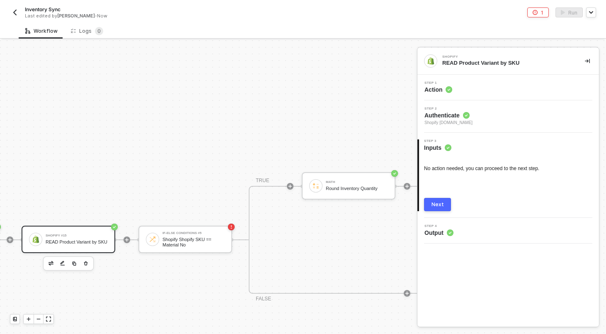
click at [445, 208] on button "Next" at bounding box center [437, 204] width 27 height 13
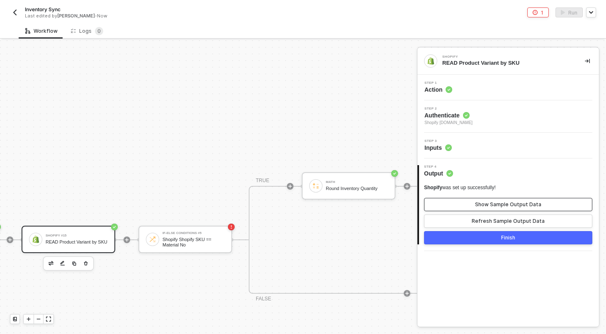
click at [486, 203] on div "Show Sample Output Data" at bounding box center [508, 204] width 66 height 7
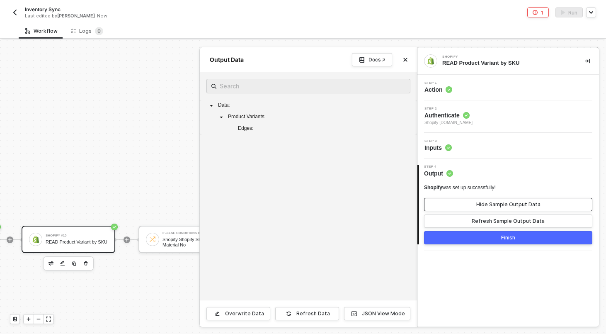
click at [486, 203] on div "Hide Sample Output Data" at bounding box center [508, 204] width 64 height 7
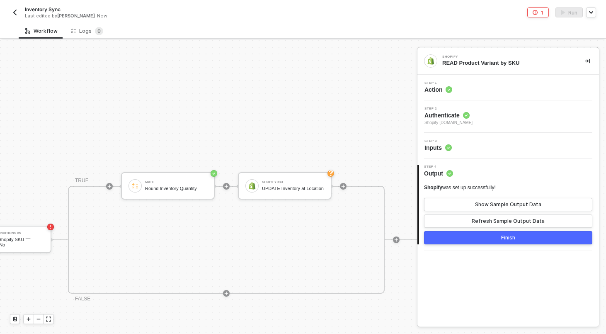
scroll to position [90, 878]
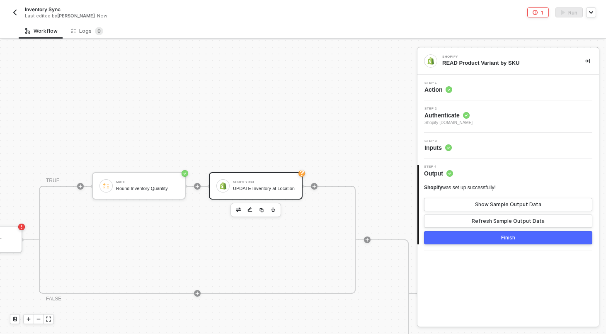
click at [251, 186] on div "UPDATE Inventory at Location" at bounding box center [264, 188] width 62 height 5
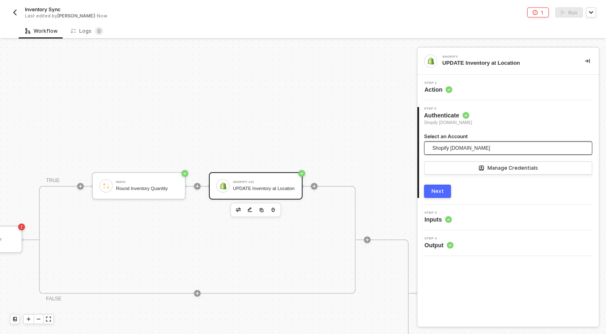
click at [503, 141] on span "Shopify [DOMAIN_NAME]" at bounding box center [505, 147] width 147 height 13
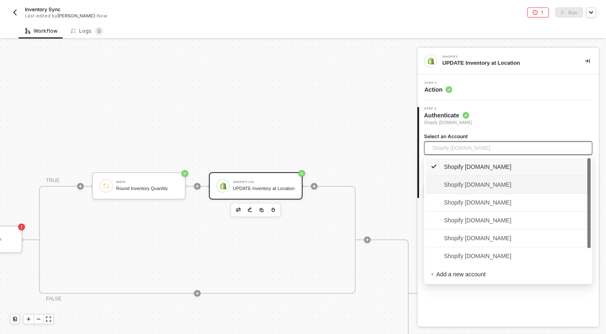
click at [483, 185] on span "Shopify [DOMAIN_NAME]" at bounding box center [470, 184] width 81 height 9
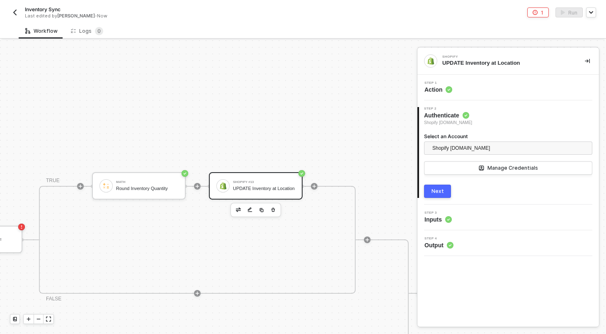
click at [443, 189] on button "Next" at bounding box center [437, 190] width 27 height 13
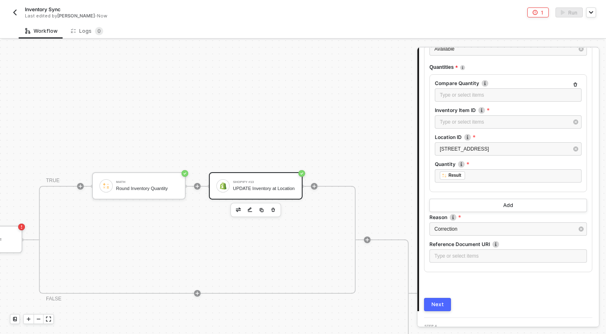
scroll to position [188, 0]
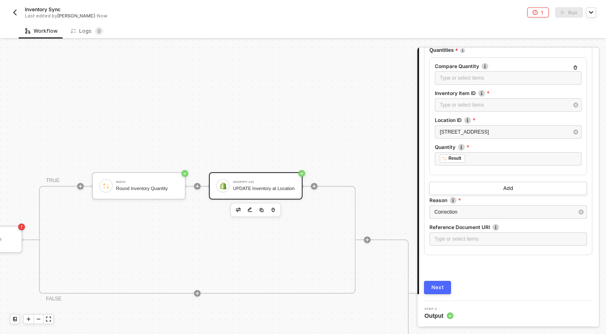
click at [439, 284] on div "Next" at bounding box center [437, 287] width 12 height 7
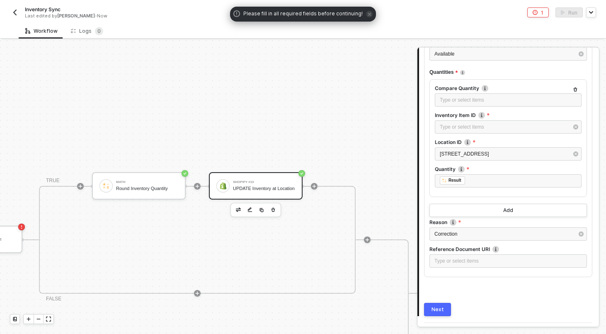
scroll to position [162, 0]
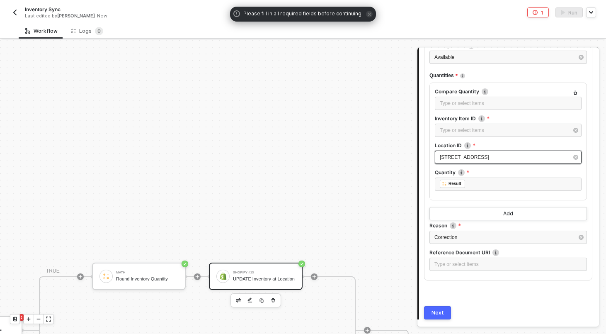
scroll to position [0, 0]
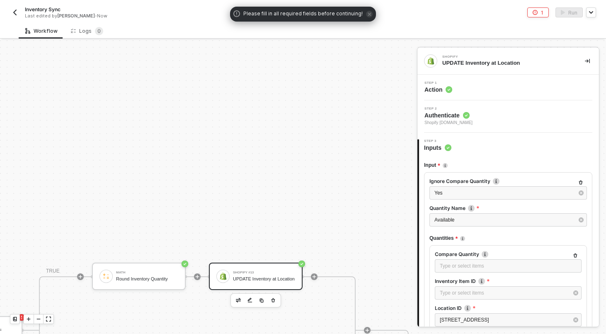
click at [587, 58] on icon "icon-collapse-right" at bounding box center [587, 60] width 5 height 5
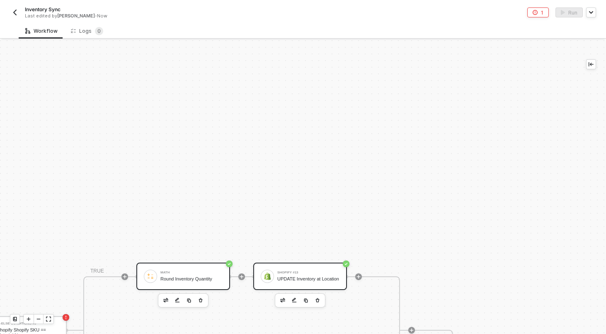
click at [200, 273] on div "Math" at bounding box center [191, 272] width 62 height 3
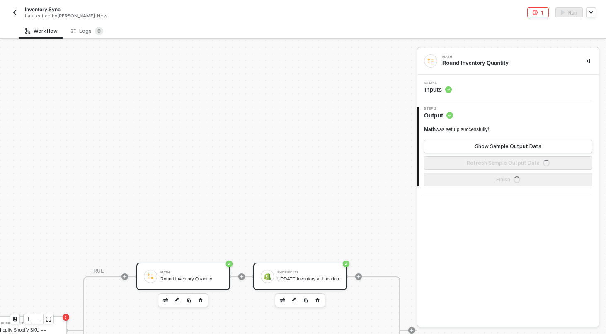
click at [318, 272] on div "Shopify #13 UPDATE Inventory at Location" at bounding box center [308, 276] width 62 height 16
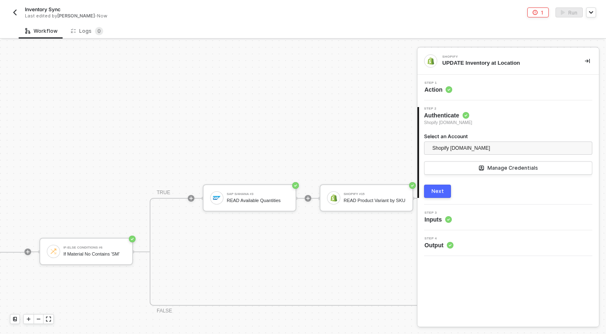
scroll to position [294, 371]
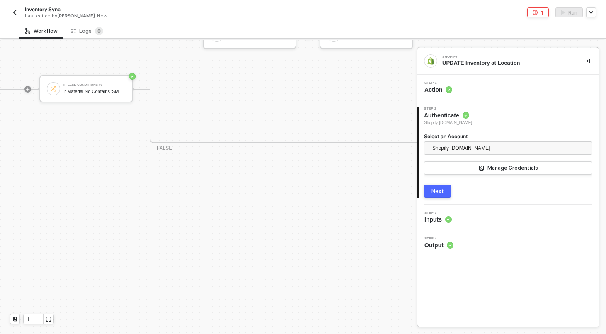
click at [13, 12] on img "button" at bounding box center [15, 12] width 7 height 7
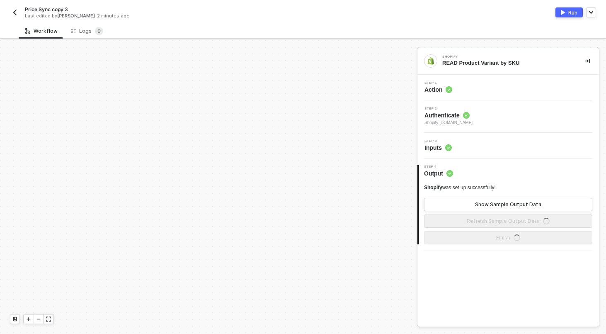
scroll to position [239, 0]
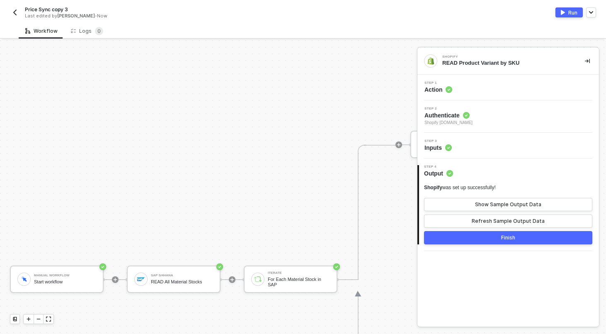
click at [56, 8] on span "Price Sync copy 3" at bounding box center [46, 9] width 43 height 7
click at [57, 8] on input "Price Sync copy 3" at bounding box center [95, 10] width 141 height 10
type input "Price Sync"
click button "Save" at bounding box center [178, 10] width 20 height 10
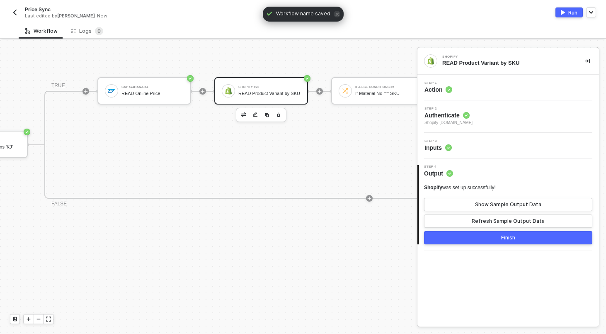
scroll to position [186, 476]
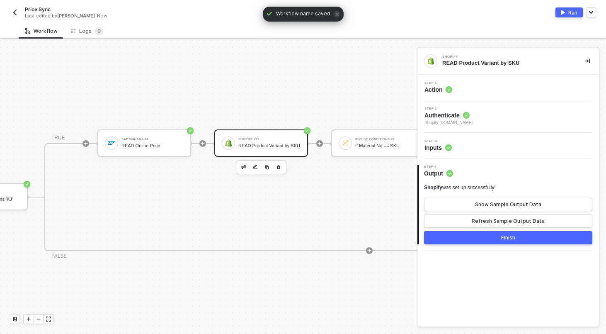
click at [279, 144] on div "READ Product Variant by SKU" at bounding box center [269, 145] width 62 height 5
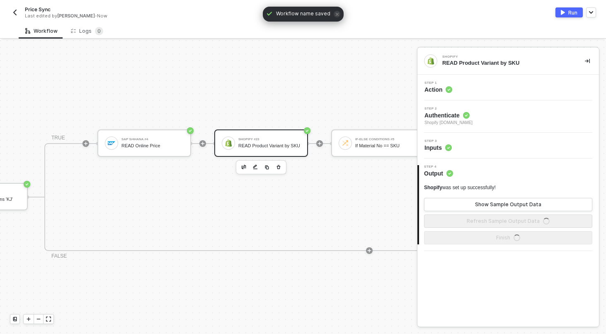
click at [524, 116] on div "Step 2 Authenticate Shopify [DOMAIN_NAME]" at bounding box center [508, 116] width 179 height 19
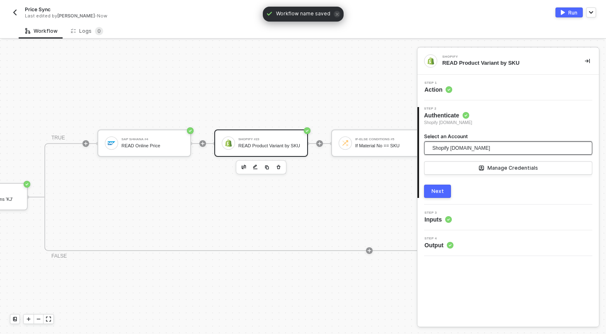
click at [475, 152] on span "Shopify [DOMAIN_NAME]" at bounding box center [461, 148] width 58 height 12
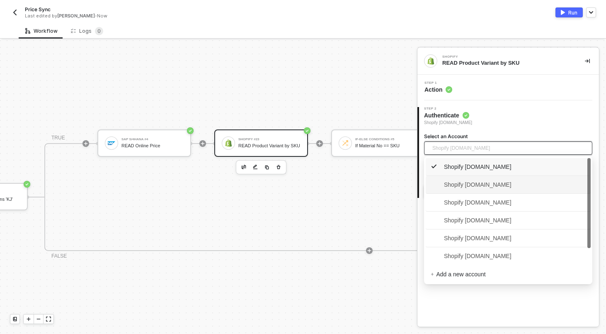
click at [473, 184] on span "Shopify [DOMAIN_NAME]" at bounding box center [470, 184] width 81 height 9
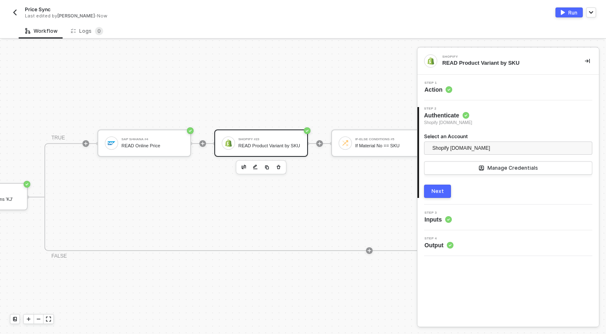
click at [440, 184] on div "Select an Account Shopify [DOMAIN_NAME] Manage Credentials" at bounding box center [508, 159] width 168 height 52
click at [439, 191] on div "Next" at bounding box center [437, 191] width 12 height 7
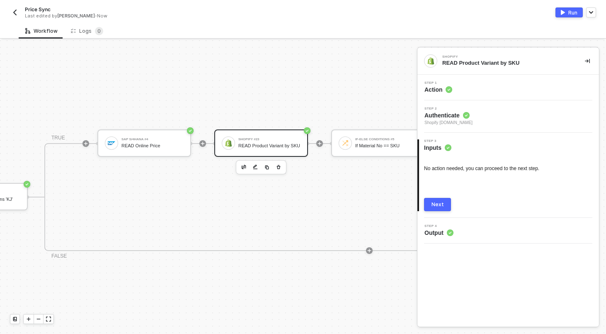
click at [428, 198] on button "Next" at bounding box center [437, 204] width 27 height 13
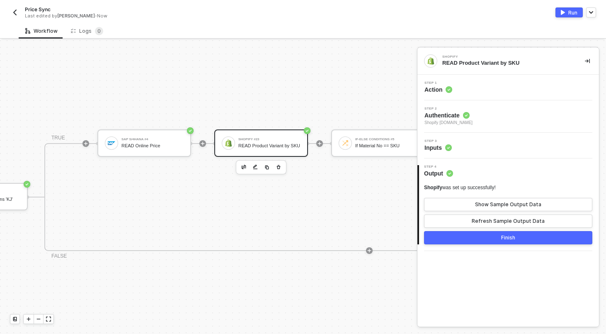
click at [480, 237] on button "Finish" at bounding box center [508, 237] width 168 height 13
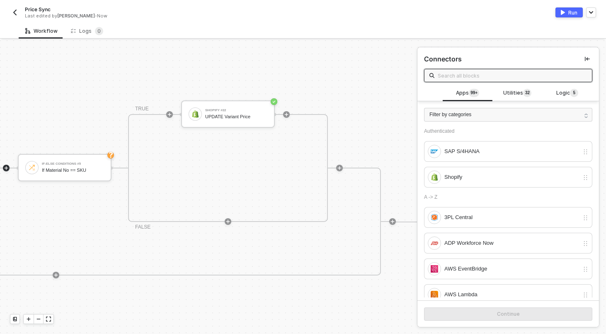
scroll to position [162, 702]
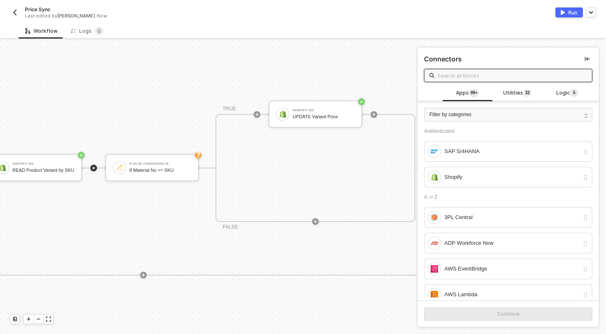
click at [332, 99] on div "If-Else Conditions If Material No Contains 'KJ' TRUE SAP S/4HANA #4 READ Online…" at bounding box center [95, 221] width 775 height 269
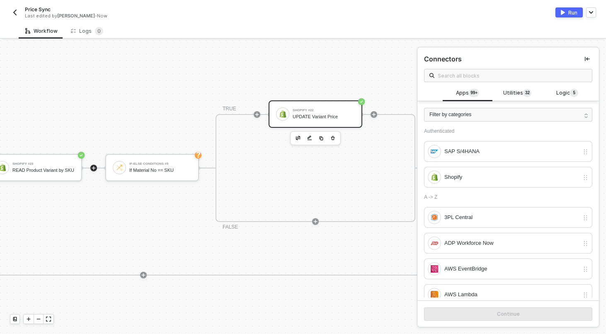
click at [333, 104] on div "Shopify #22 UPDATE Variant Price" at bounding box center [315, 113] width 94 height 27
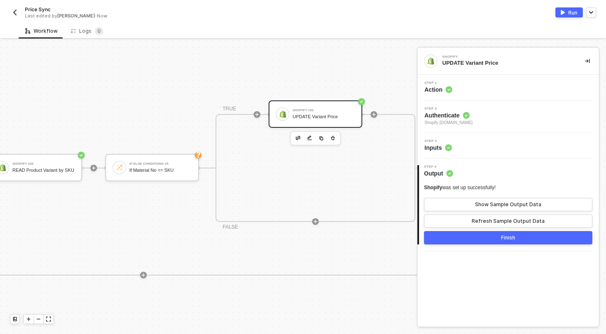
click at [479, 144] on div "Step 3 Inputs" at bounding box center [508, 145] width 179 height 12
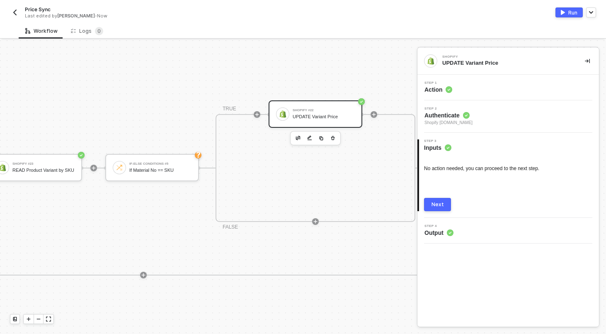
click at [472, 117] on span "Authenticate" at bounding box center [448, 115] width 48 height 8
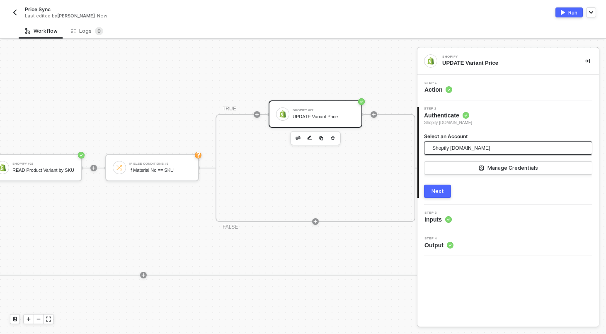
click at [461, 151] on span "Shopify [DOMAIN_NAME]" at bounding box center [461, 148] width 58 height 12
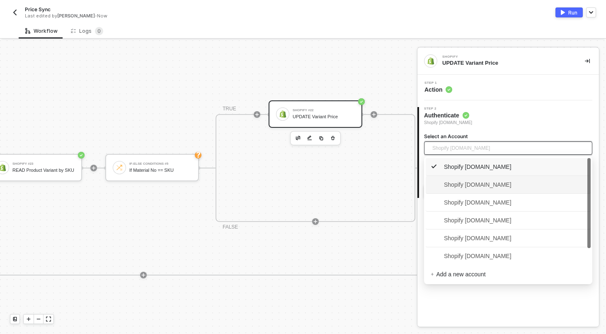
click at [476, 191] on div "Shopify [DOMAIN_NAME]" at bounding box center [508, 185] width 165 height 18
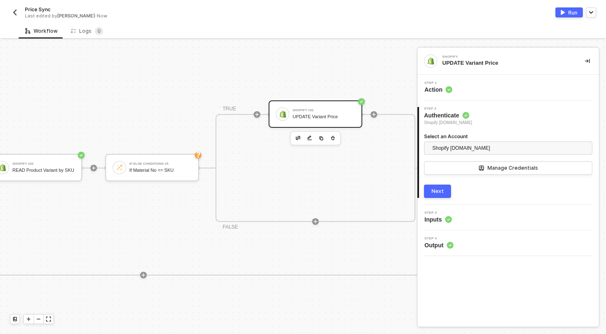
click at [440, 196] on button "Next" at bounding box center [437, 190] width 27 height 13
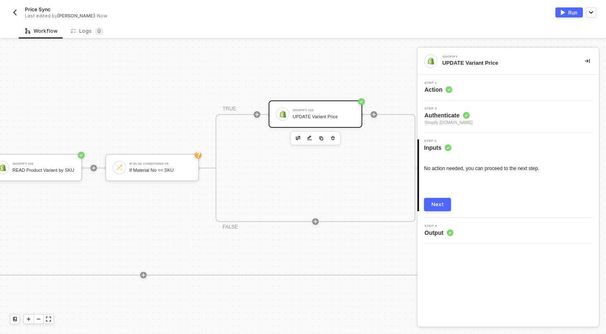
click at [435, 199] on button "Next" at bounding box center [437, 204] width 27 height 13
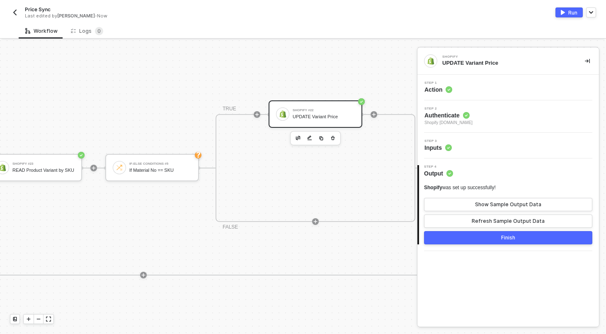
click at [466, 241] on button "Finish" at bounding box center [508, 237] width 168 height 13
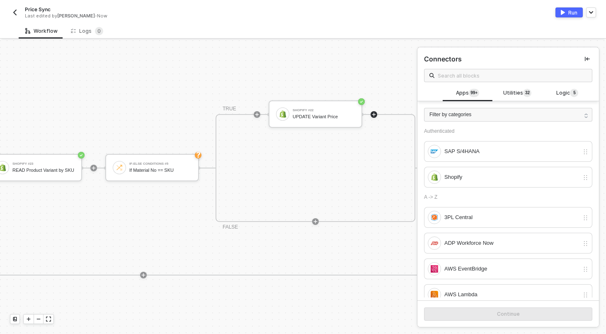
click at [18, 14] on button "button" at bounding box center [15, 12] width 10 height 10
